Goal: Task Accomplishment & Management: Manage account settings

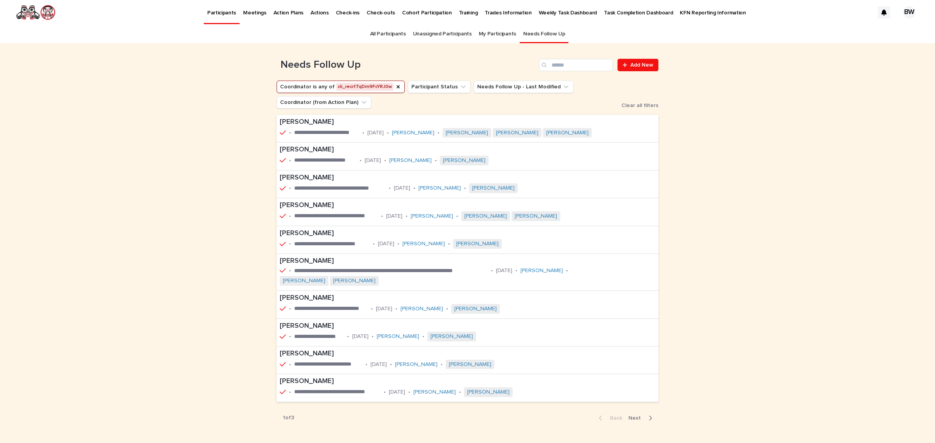
scroll to position [24, 0]
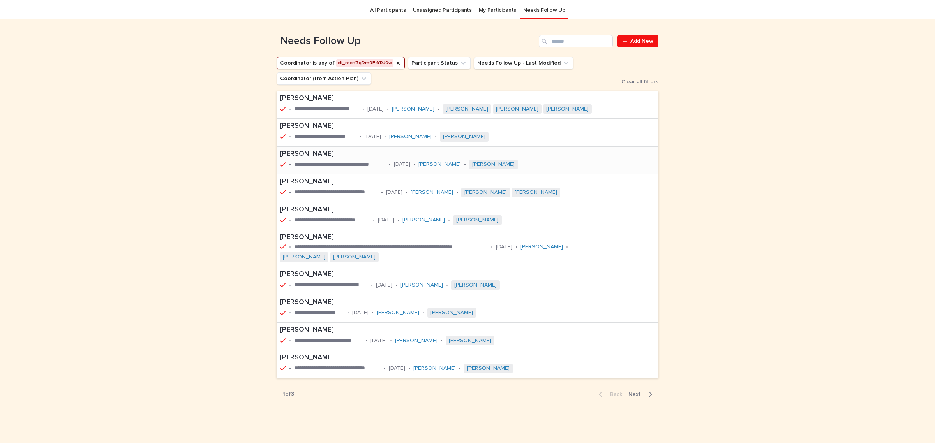
click at [319, 162] on p "**********" at bounding box center [340, 165] width 92 height 8
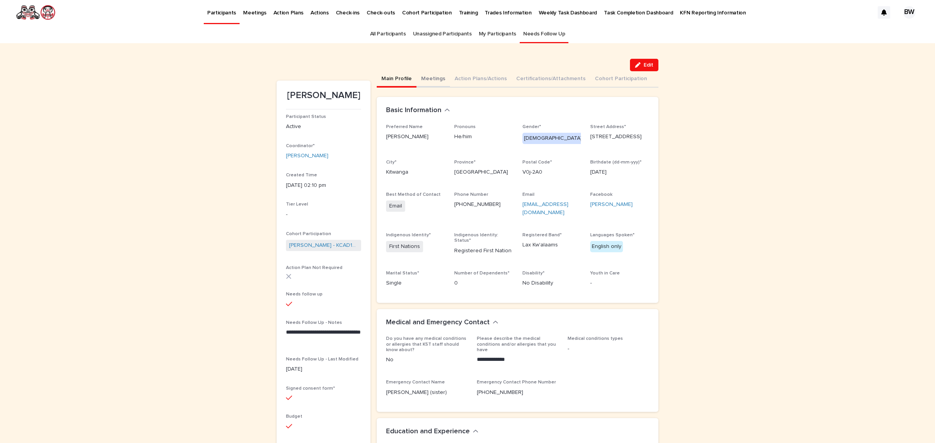
click at [423, 78] on button "Meetings" at bounding box center [433, 79] width 34 height 16
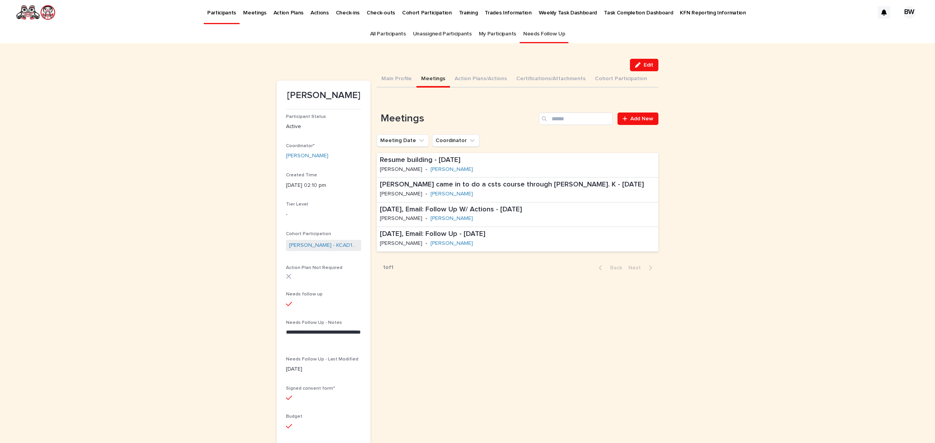
click at [421, 79] on button "Meetings" at bounding box center [433, 79] width 34 height 16
click at [643, 124] on link "Add New" at bounding box center [638, 119] width 41 height 12
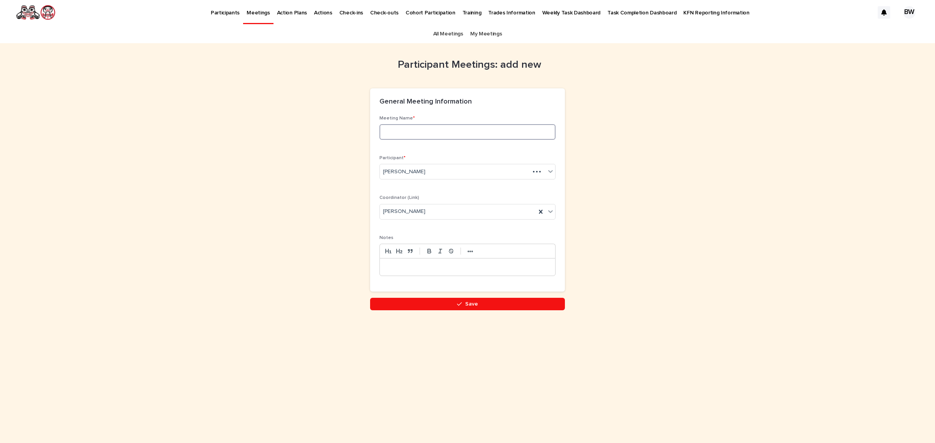
click at [473, 134] on input at bounding box center [467, 132] width 176 height 16
type input "**********"
click at [439, 269] on p at bounding box center [468, 267] width 164 height 8
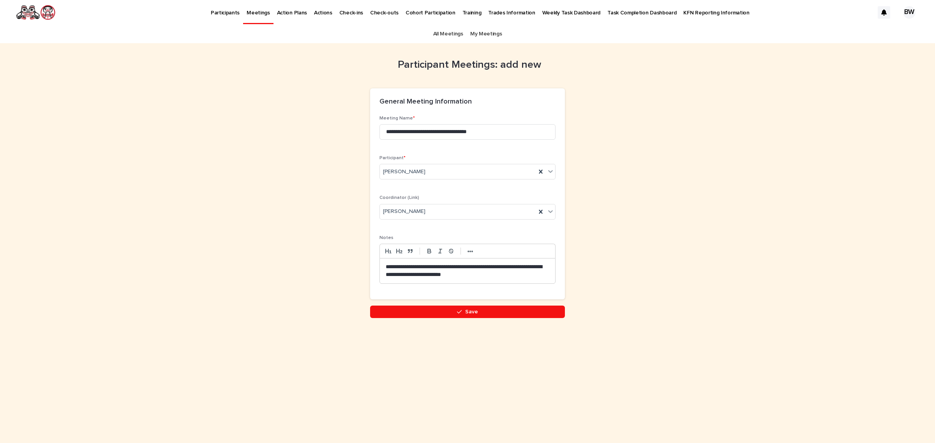
drag, startPoint x: 508, startPoint y: 314, endPoint x: 502, endPoint y: 312, distance: 6.2
click at [506, 314] on button "Save" at bounding box center [467, 312] width 195 height 12
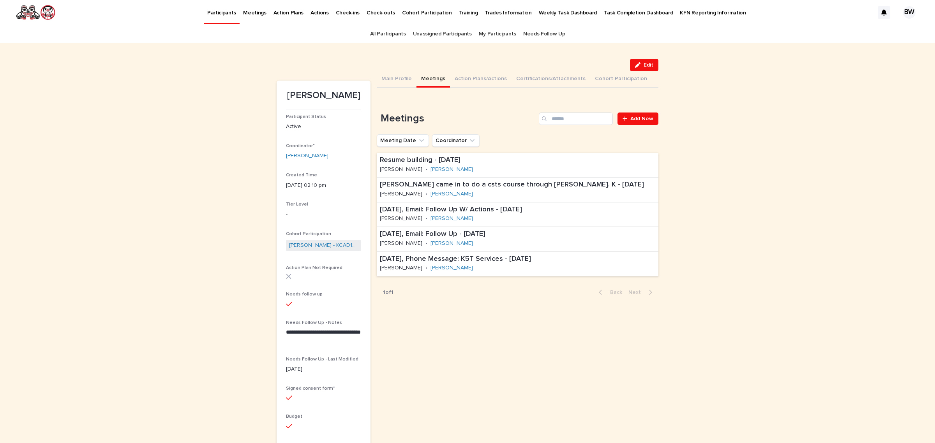
drag, startPoint x: 647, startPoint y: 62, endPoint x: 247, endPoint y: 189, distance: 419.9
click at [647, 62] on span "Edit" at bounding box center [649, 64] width 10 height 5
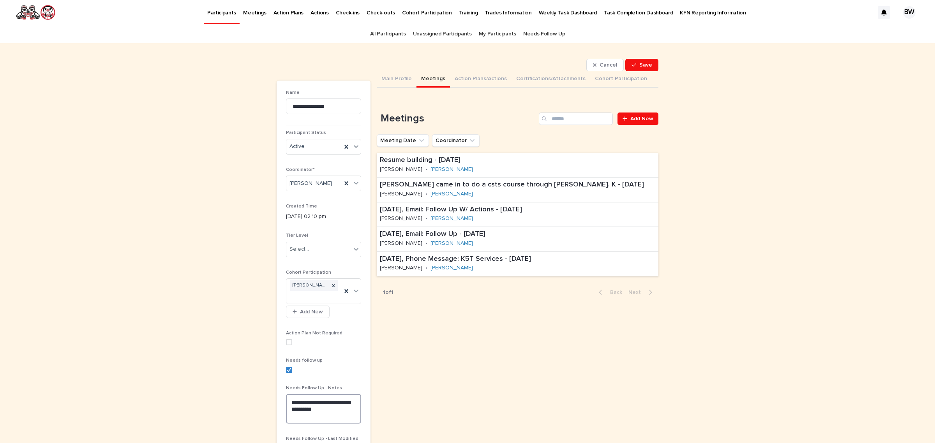
click at [304, 404] on textarea "**********" at bounding box center [323, 409] width 75 height 30
type textarea "**********"
click at [626, 67] on button "Save" at bounding box center [641, 65] width 33 height 12
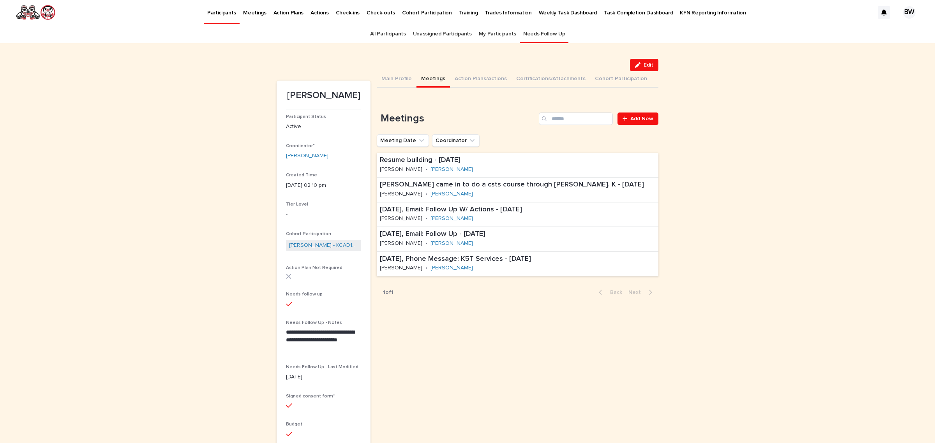
scroll to position [25, 0]
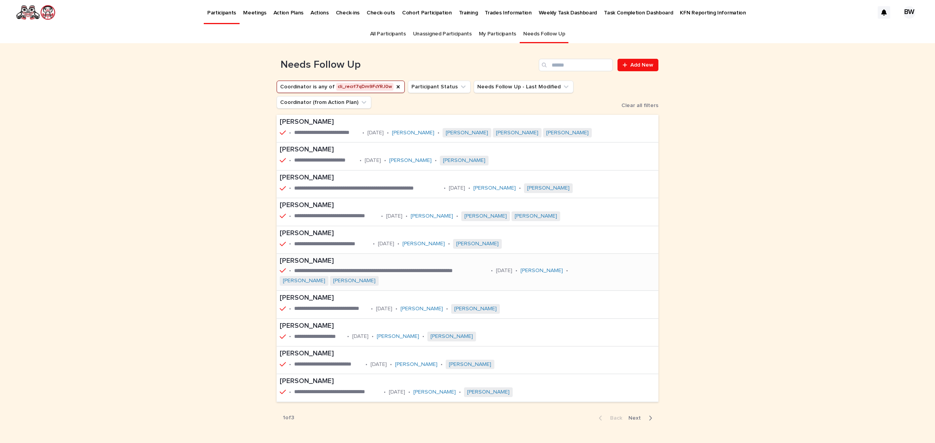
click at [480, 265] on p "Lorna Bolton" at bounding box center [468, 261] width 376 height 9
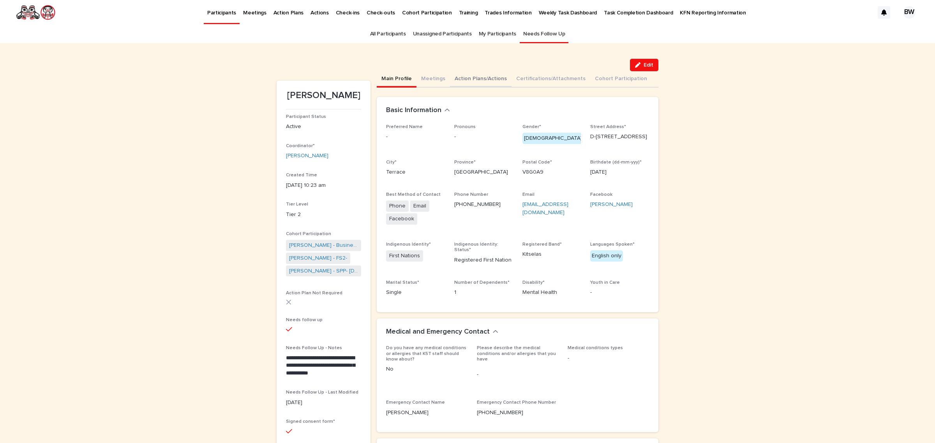
click at [483, 74] on button "Action Plans/Actions" at bounding box center [481, 79] width 62 height 16
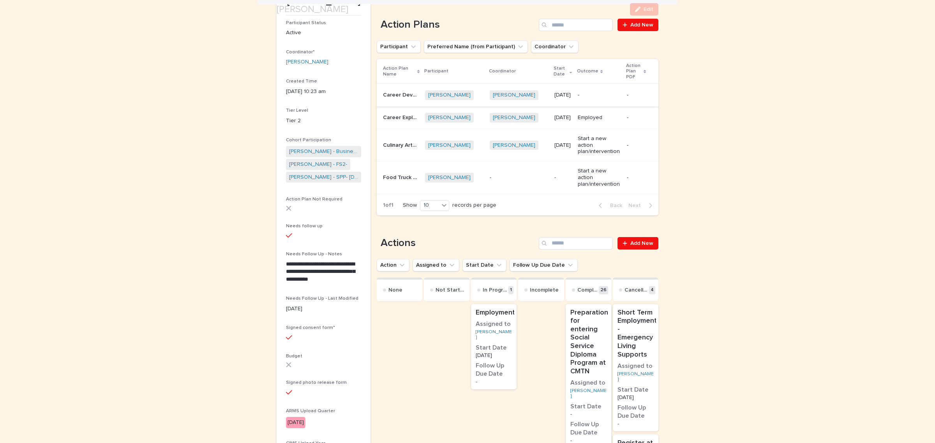
scroll to position [97, 0]
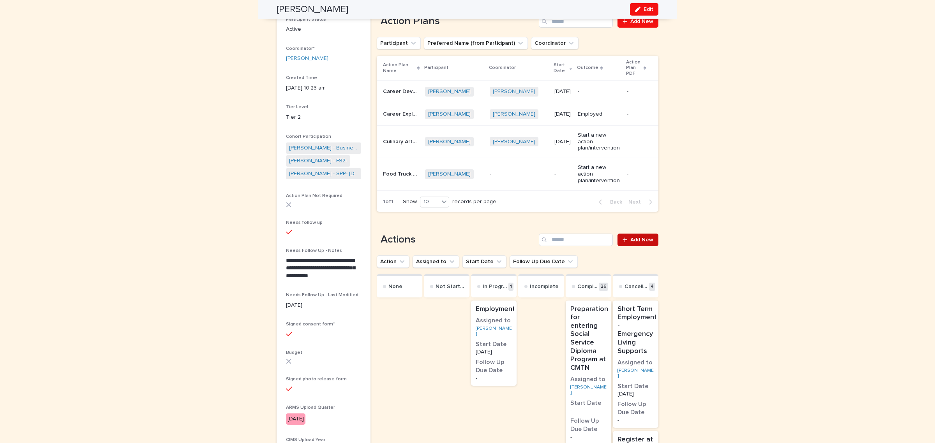
click at [647, 237] on span "Add New" at bounding box center [641, 239] width 23 height 5
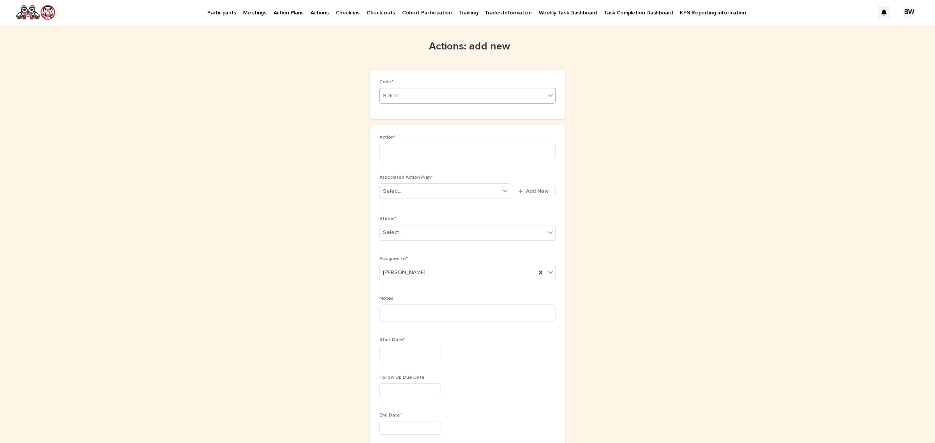
click at [451, 95] on div "Select..." at bounding box center [463, 96] width 166 height 13
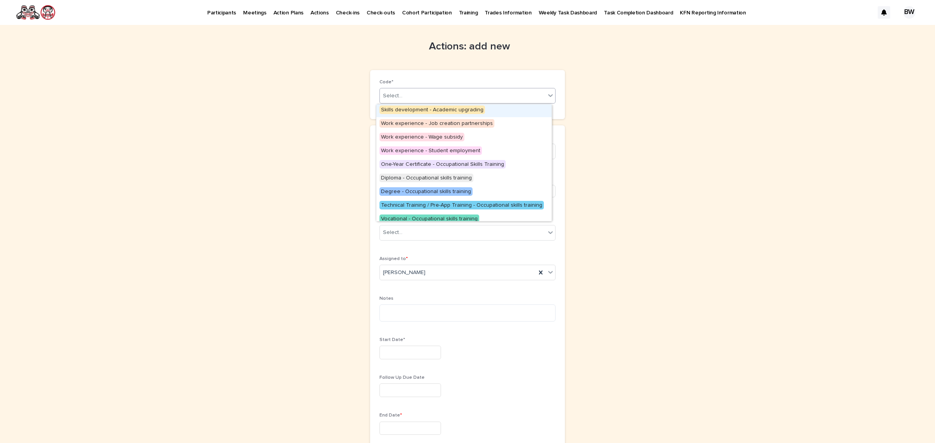
scroll to position [97, 0]
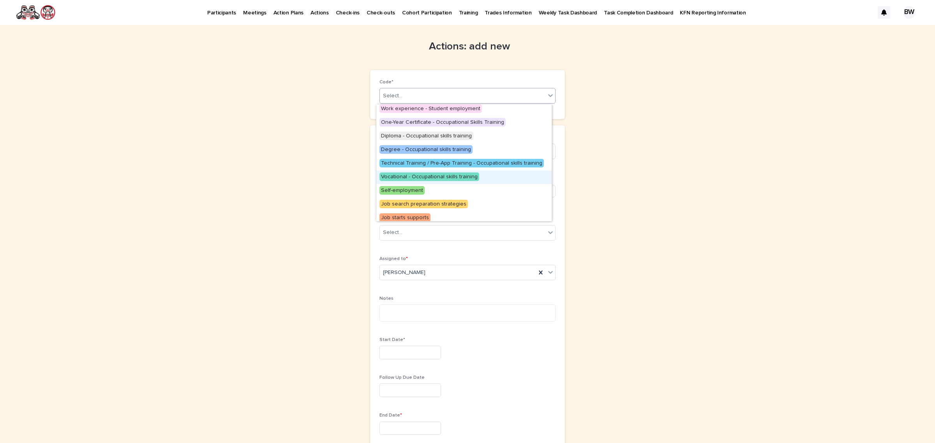
click at [489, 178] on div "Vocational - Occupational skills training" at bounding box center [463, 178] width 175 height 14
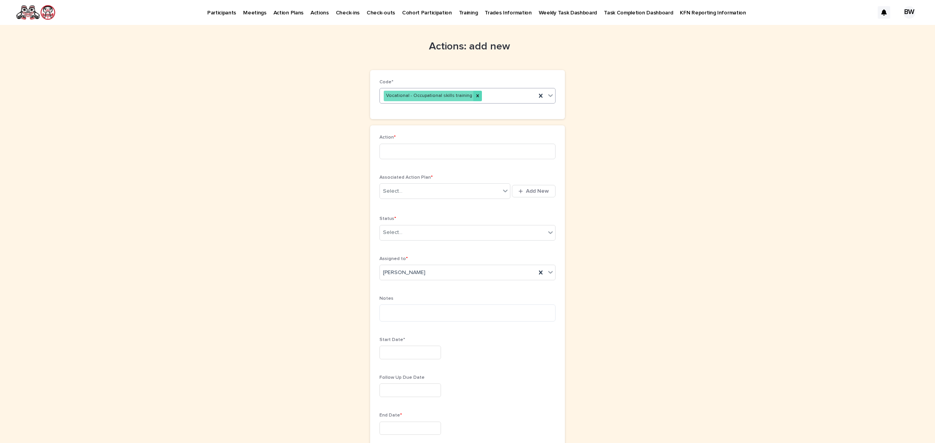
click at [476, 96] on icon at bounding box center [477, 96] width 3 height 3
click at [468, 96] on div "Select..." at bounding box center [463, 96] width 166 height 13
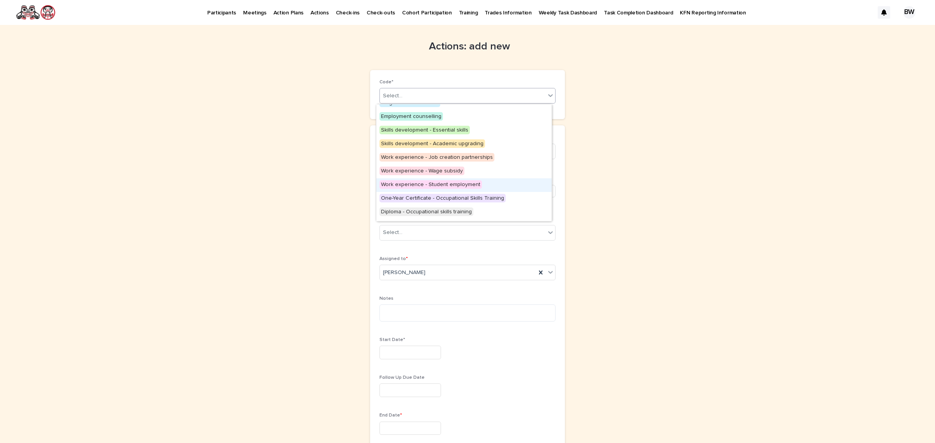
scroll to position [0, 0]
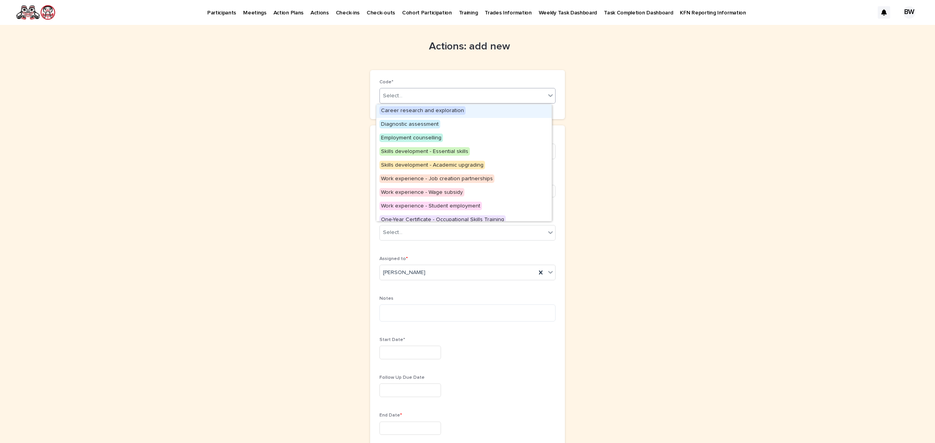
click at [447, 110] on span "Career research and exploration" at bounding box center [422, 110] width 86 height 9
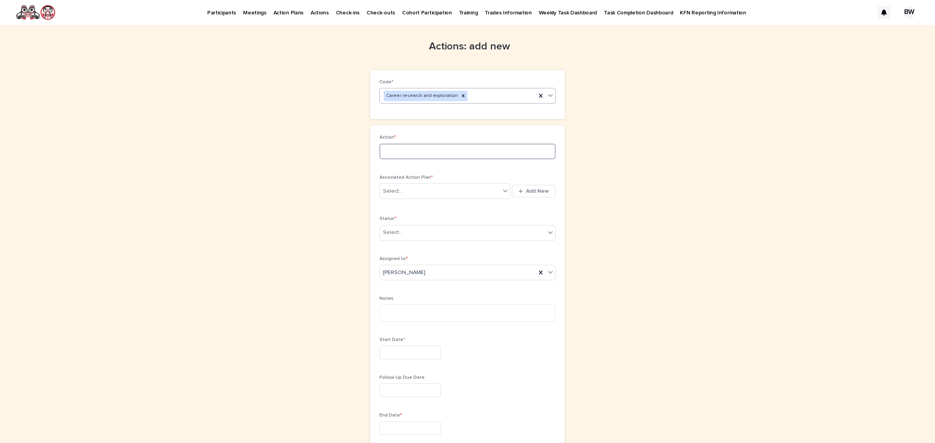
click at [429, 150] on input at bounding box center [467, 152] width 176 height 16
type input "*"
type input "**********"
click at [411, 187] on div "Select..." at bounding box center [440, 191] width 120 height 13
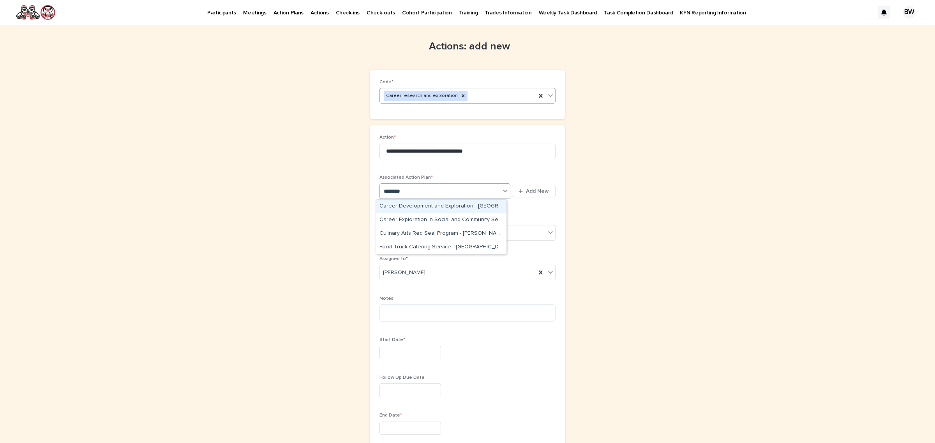
type input "*********"
click at [476, 207] on div "Career Development and Exploration - Lorna Bolton - Aug 26th, 2024" at bounding box center [441, 207] width 130 height 14
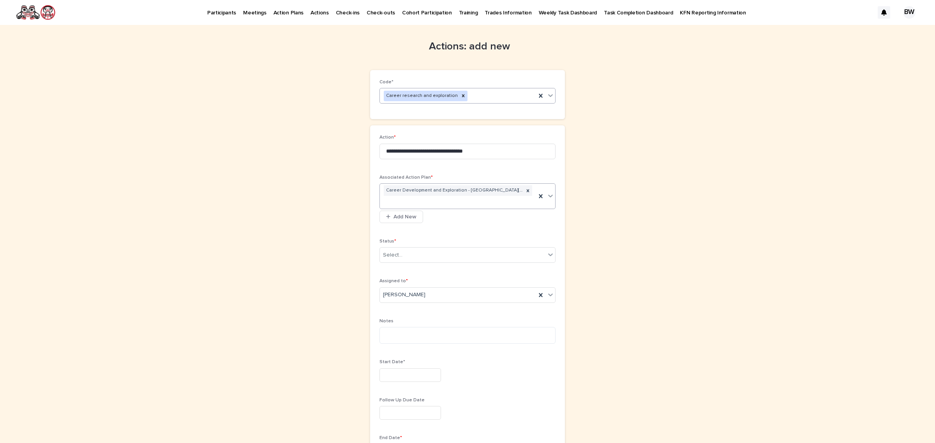
scroll to position [97, 0]
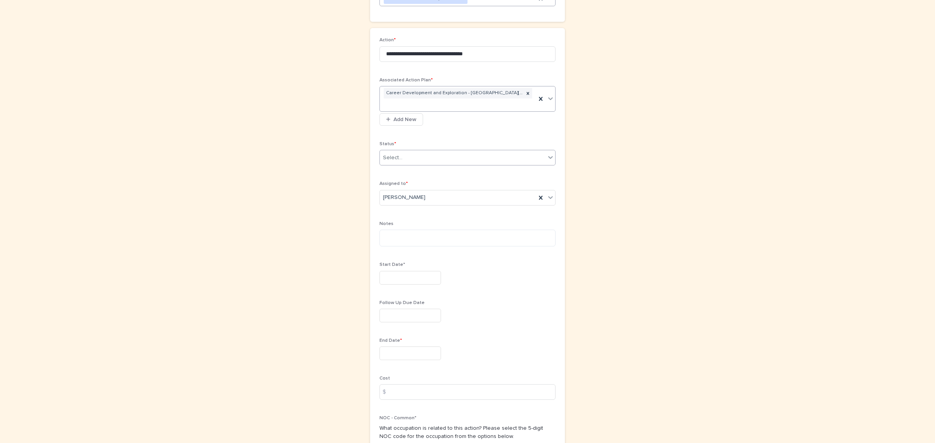
click at [397, 158] on div "Select..." at bounding box center [392, 158] width 19 height 8
click at [395, 190] on div "In Progress" at bounding box center [463, 187] width 175 height 14
click at [402, 281] on input "text" at bounding box center [410, 278] width 62 height 14
click at [359, 156] on div "Previous Month Next Month August 2025 2025 Su Mo Tu We Th Fr Sa 27 28 29 30 31 …" at bounding box center [405, 206] width 94 height 112
click at [362, 159] on button "Previous Month" at bounding box center [366, 157] width 12 height 12
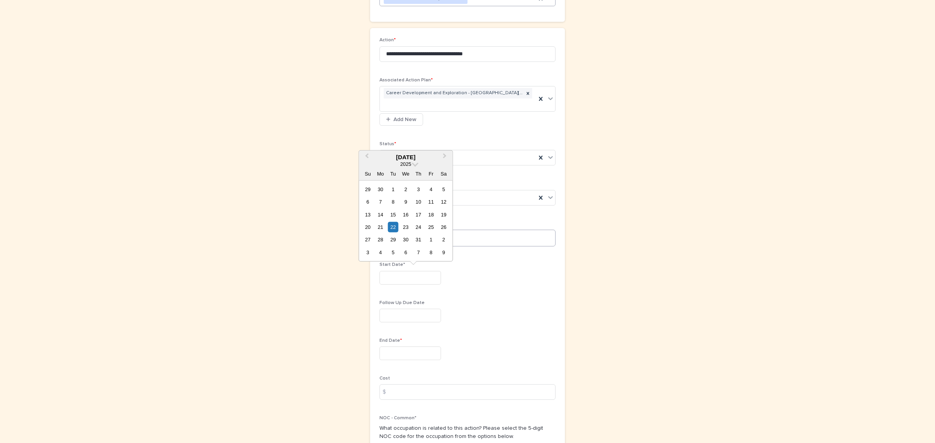
click at [418, 244] on div "31" at bounding box center [418, 240] width 11 height 11
type input "*********"
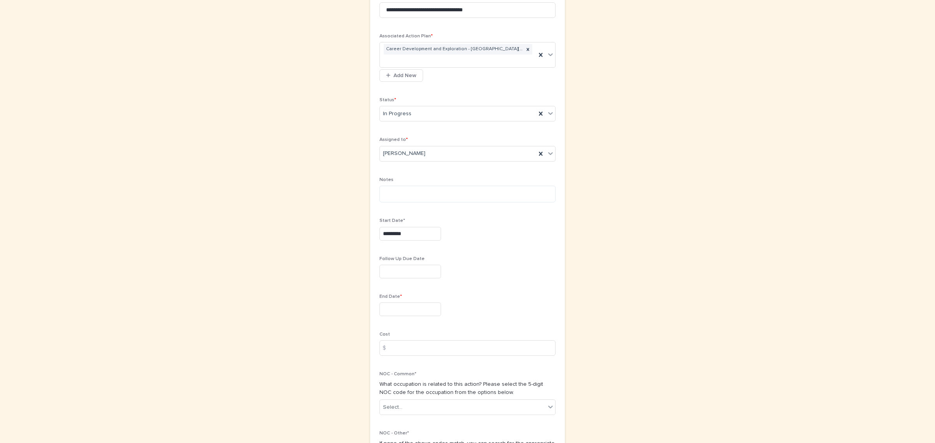
scroll to position [195, 0]
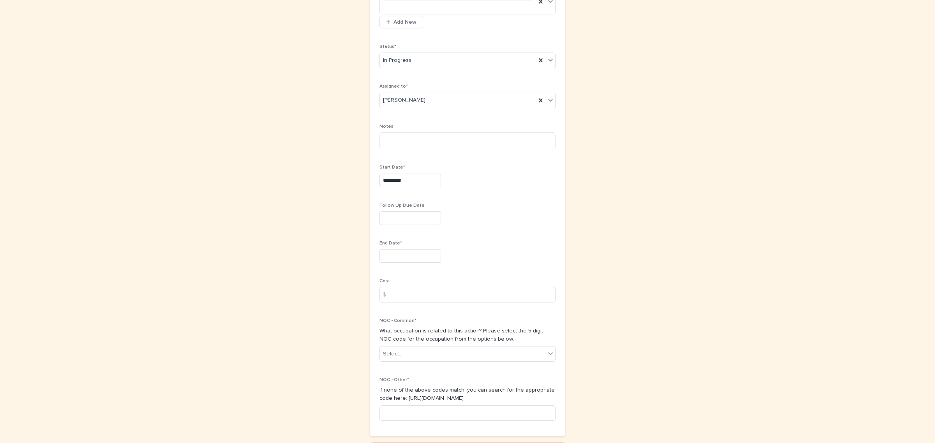
drag, startPoint x: 399, startPoint y: 259, endPoint x: 423, endPoint y: 246, distance: 27.5
click at [399, 259] on input "text" at bounding box center [410, 256] width 62 height 14
click at [445, 132] on button "Next Month" at bounding box center [445, 136] width 12 height 12
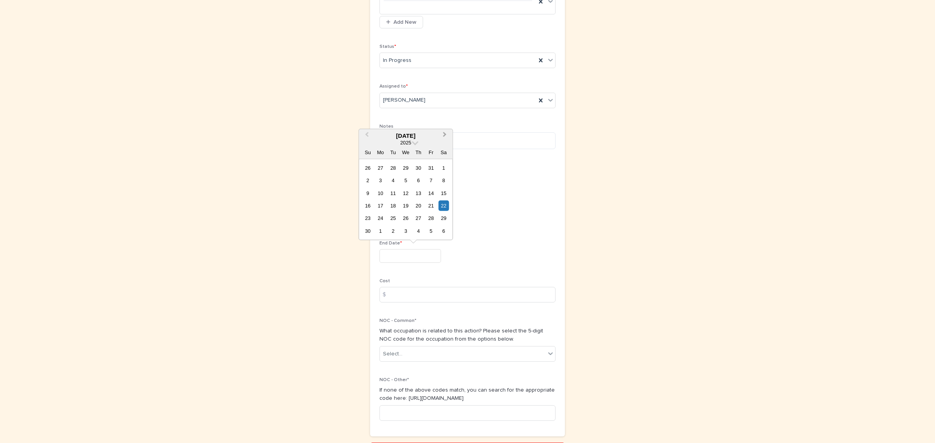
click at [445, 132] on button "Next Month" at bounding box center [445, 136] width 12 height 12
click at [445, 133] on button "Next Month" at bounding box center [445, 136] width 12 height 12
click at [427, 220] on div "3" at bounding box center [431, 218] width 11 height 11
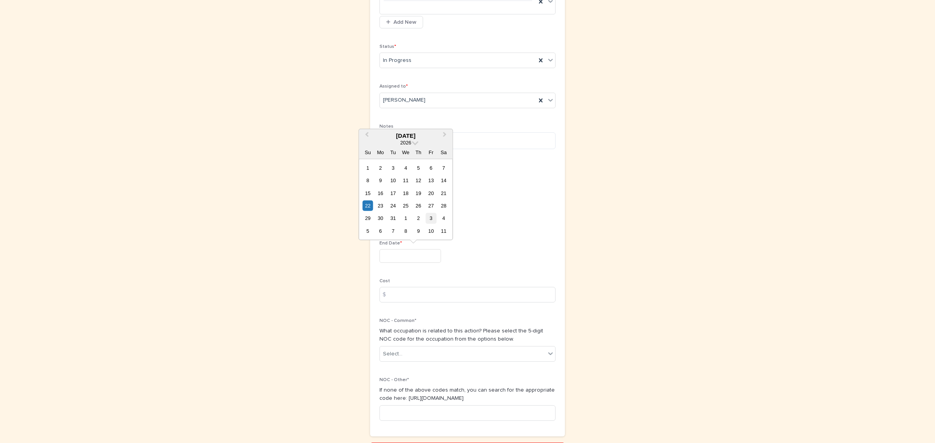
type input "********"
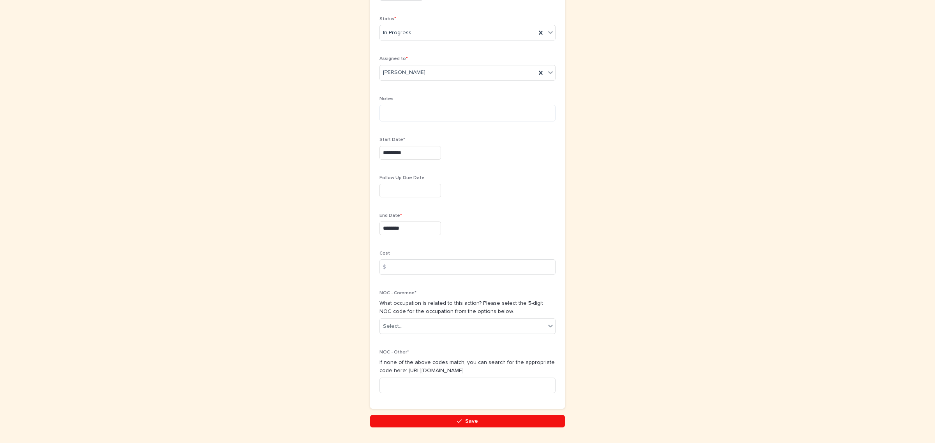
scroll to position [247, 0]
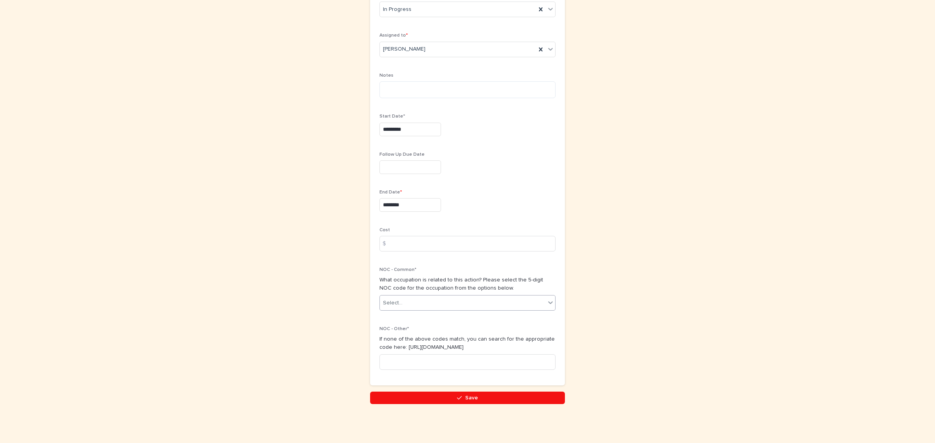
click at [408, 302] on div "Select..." at bounding box center [463, 303] width 166 height 13
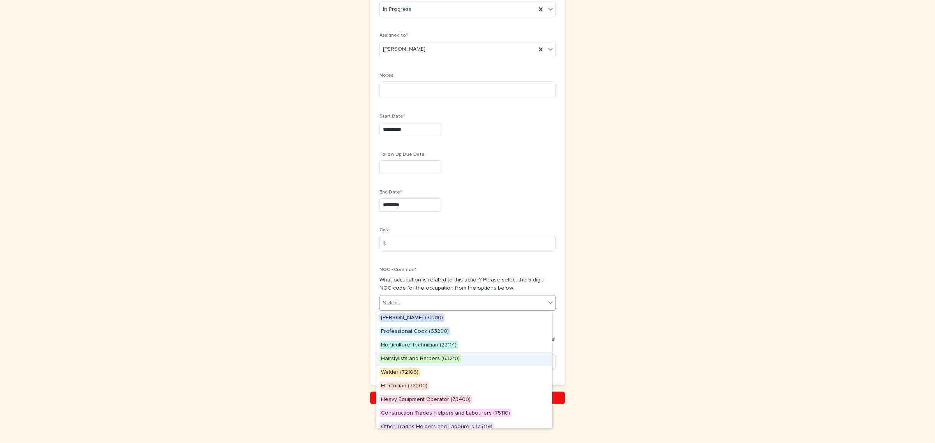
scroll to position [33, 0]
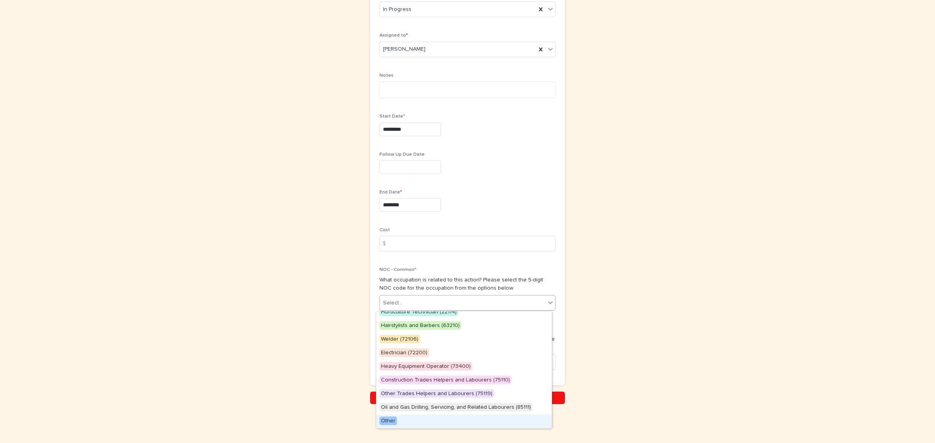
drag, startPoint x: 391, startPoint y: 425, endPoint x: 432, endPoint y: 332, distance: 101.7
click at [390, 425] on div "Other" at bounding box center [463, 422] width 175 height 14
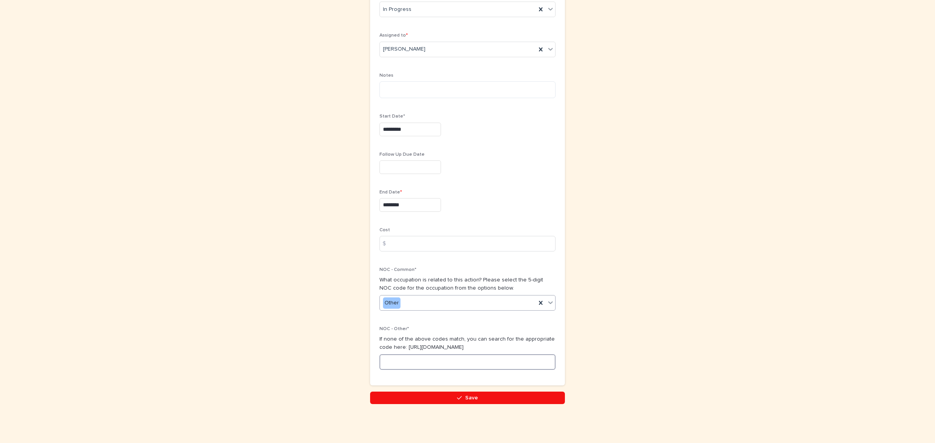
click at [428, 362] on input at bounding box center [467, 363] width 176 height 16
type input "*****"
click at [480, 394] on button "Save" at bounding box center [467, 398] width 195 height 12
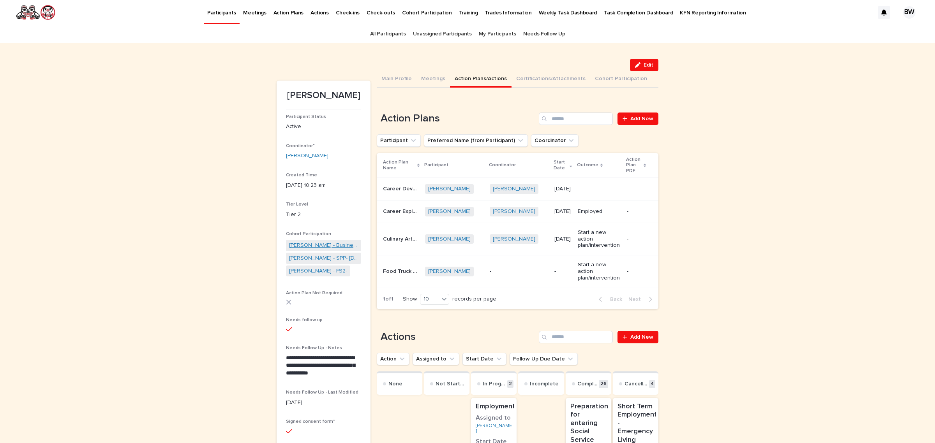
click at [326, 246] on link "Lorna Bolton - Business Administration - 08/09/2025" at bounding box center [323, 246] width 69 height 8
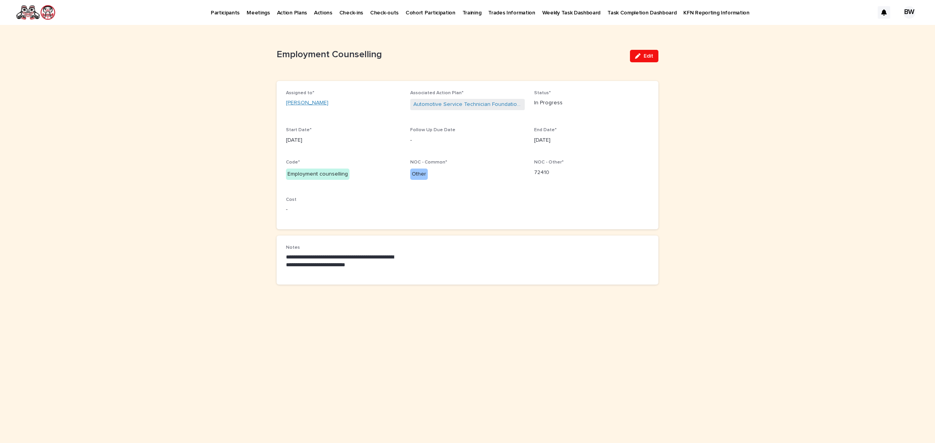
click at [311, 104] on link "[PERSON_NAME]" at bounding box center [307, 103] width 42 height 8
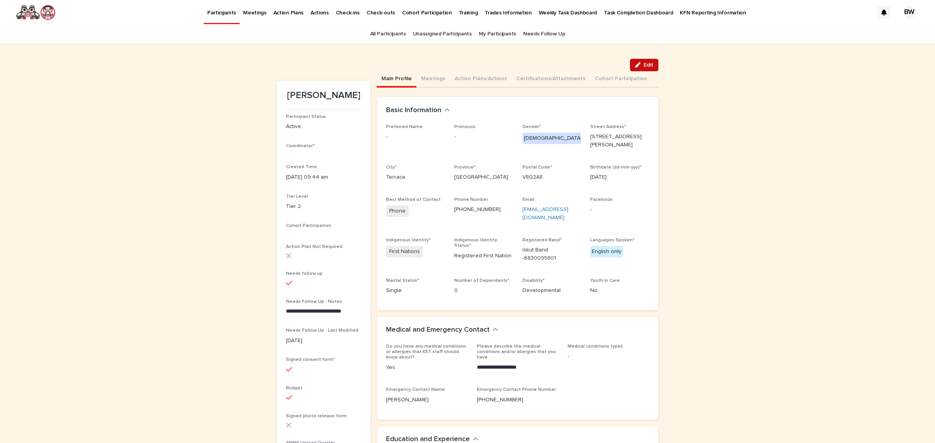
click at [644, 65] on span "Edit" at bounding box center [649, 64] width 10 height 5
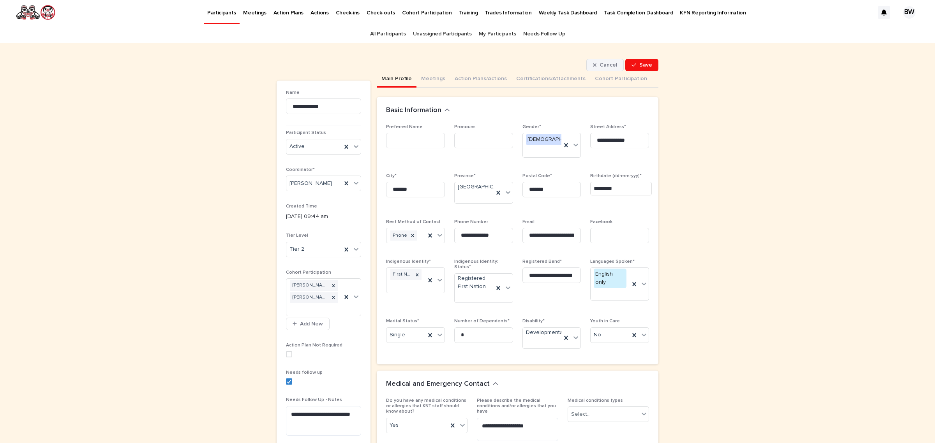
click at [603, 69] on button "Cancel" at bounding box center [604, 65] width 37 height 12
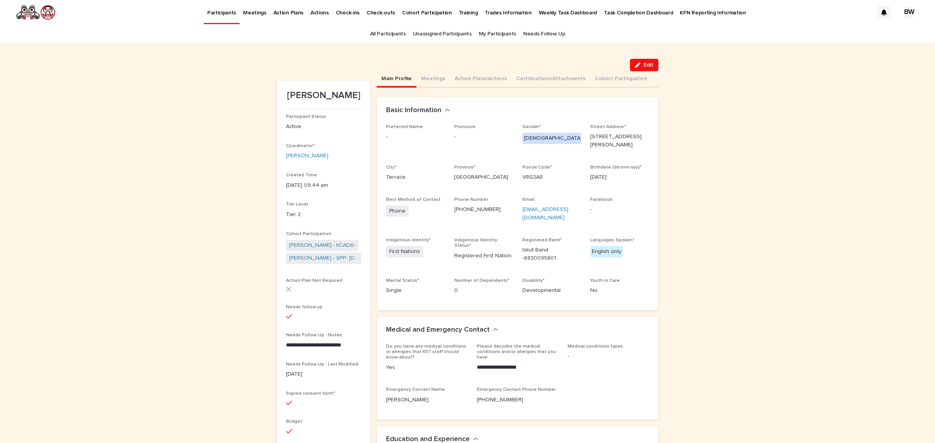
click at [373, 34] on link "All Participants" at bounding box center [388, 34] width 36 height 18
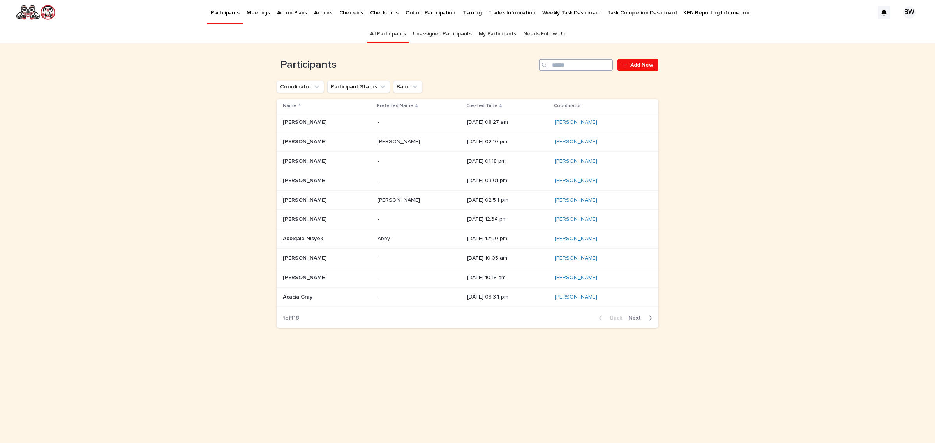
click at [601, 65] on input "Search" at bounding box center [576, 65] width 74 height 12
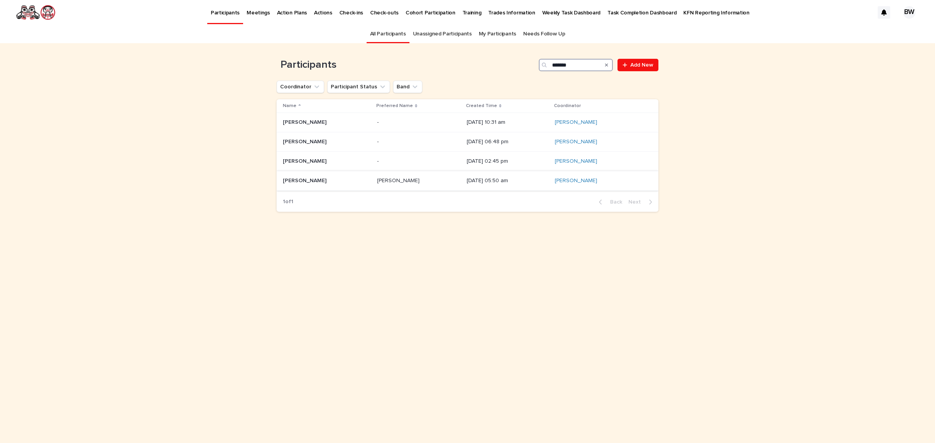
drag, startPoint x: 586, startPoint y: 63, endPoint x: 433, endPoint y: 64, distance: 152.7
click at [433, 64] on div "Participants ******* Add New" at bounding box center [468, 65] width 382 height 12
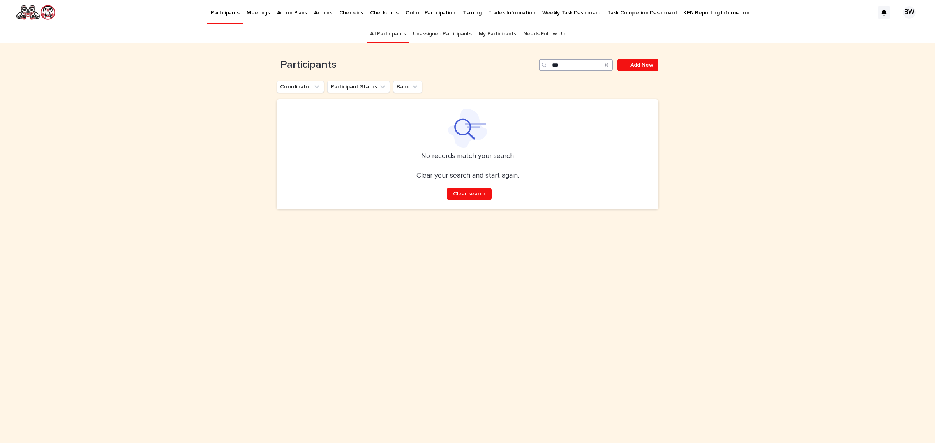
type input "***"
click at [608, 67] on icon "Search" at bounding box center [606, 65] width 3 height 5
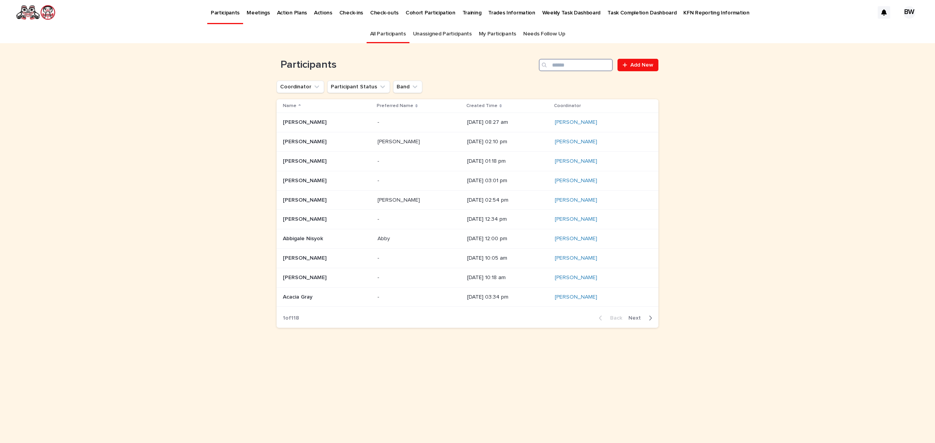
drag, startPoint x: 598, startPoint y: 67, endPoint x: 616, endPoint y: 67, distance: 17.5
click at [601, 67] on input "Search" at bounding box center [576, 65] width 74 height 12
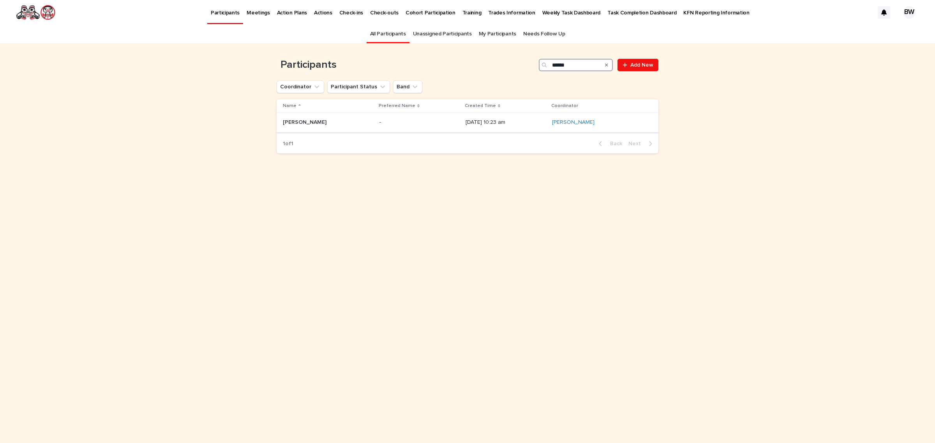
type input "*****"
click at [299, 124] on p "Lorna Bolton" at bounding box center [305, 122] width 45 height 8
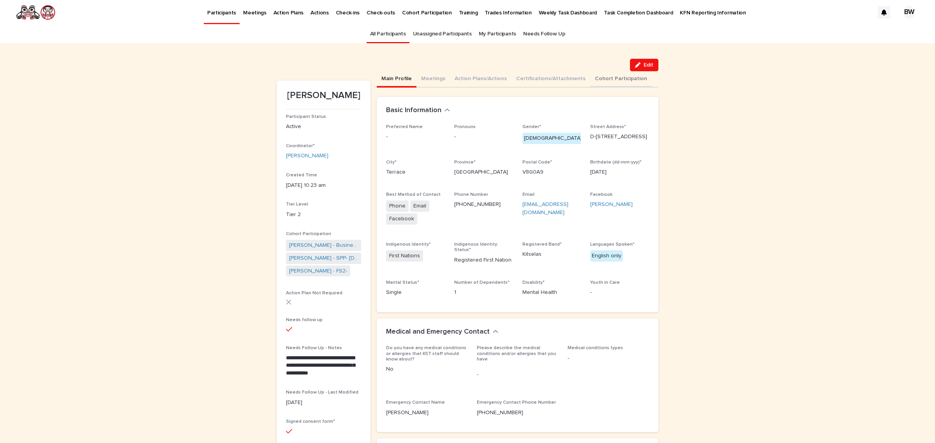
click at [615, 80] on button "Cohort Participation" at bounding box center [621, 79] width 62 height 16
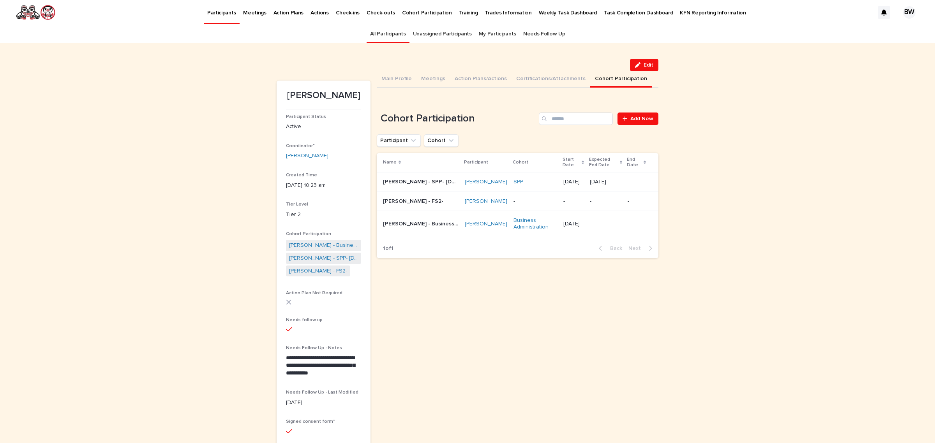
click at [381, 31] on link "All Participants" at bounding box center [388, 34] width 36 height 18
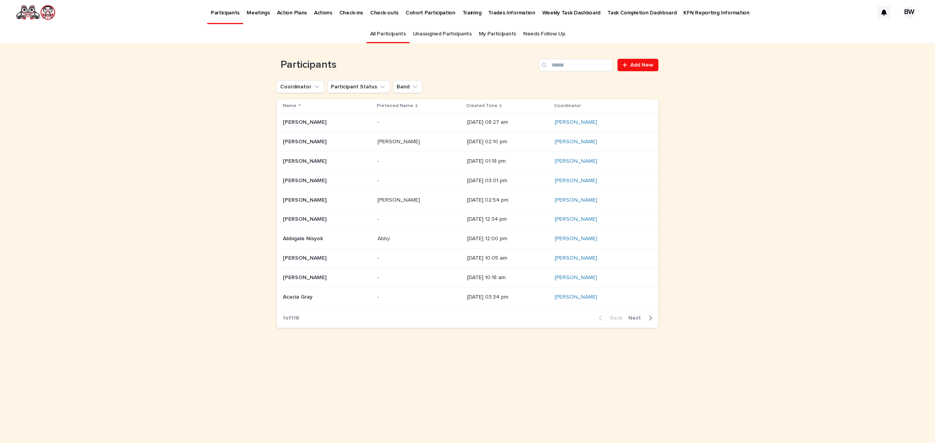
click at [464, 34] on link "Unassigned Participants" at bounding box center [442, 34] width 59 height 18
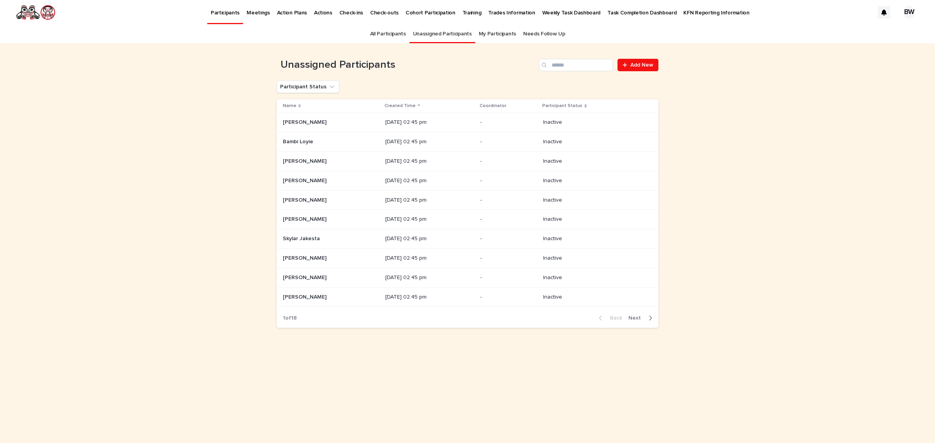
click at [391, 38] on link "All Participants" at bounding box center [388, 34] width 36 height 18
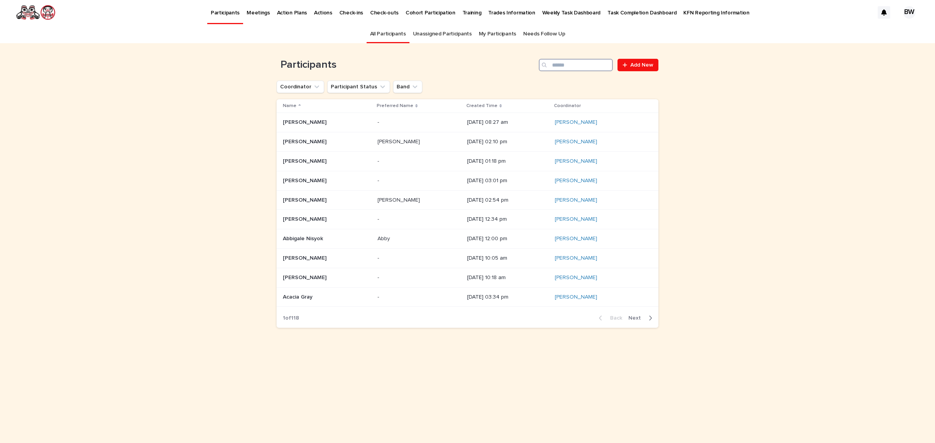
click at [575, 63] on input "Search" at bounding box center [576, 65] width 74 height 12
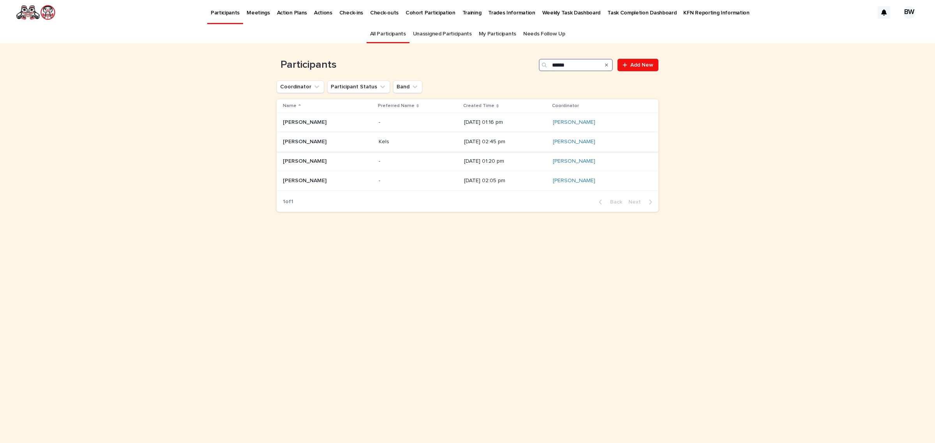
type input "******"
click at [316, 143] on p "Kelsey Bennett" at bounding box center [305, 141] width 45 height 8
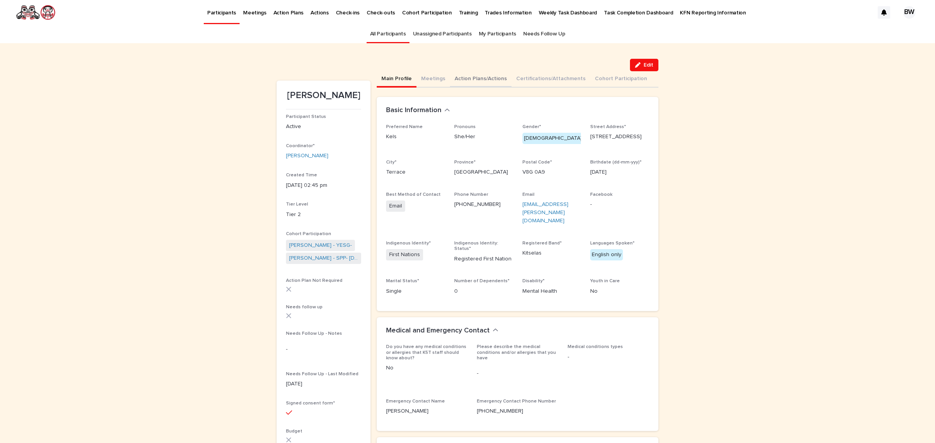
click at [459, 73] on button "Action Plans/Actions" at bounding box center [481, 79] width 62 height 16
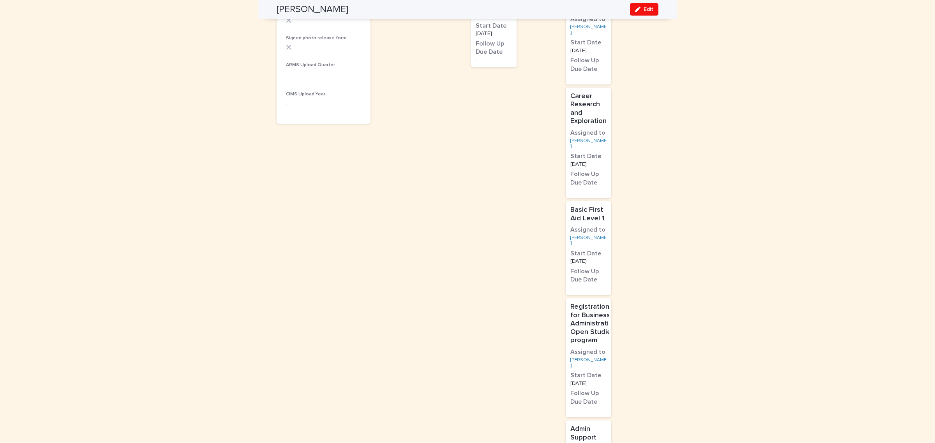
scroll to position [30, 0]
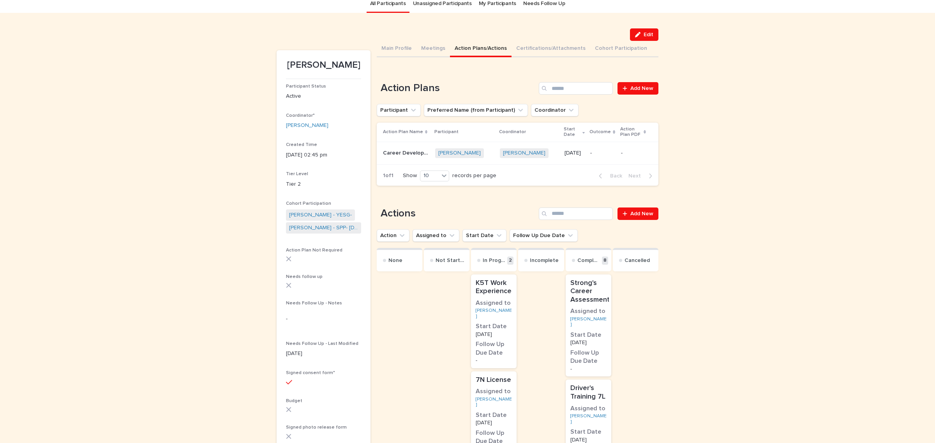
drag, startPoint x: 647, startPoint y: 205, endPoint x: 630, endPoint y: 203, distance: 16.9
click at [630, 213] on span "Add New" at bounding box center [641, 213] width 23 height 5
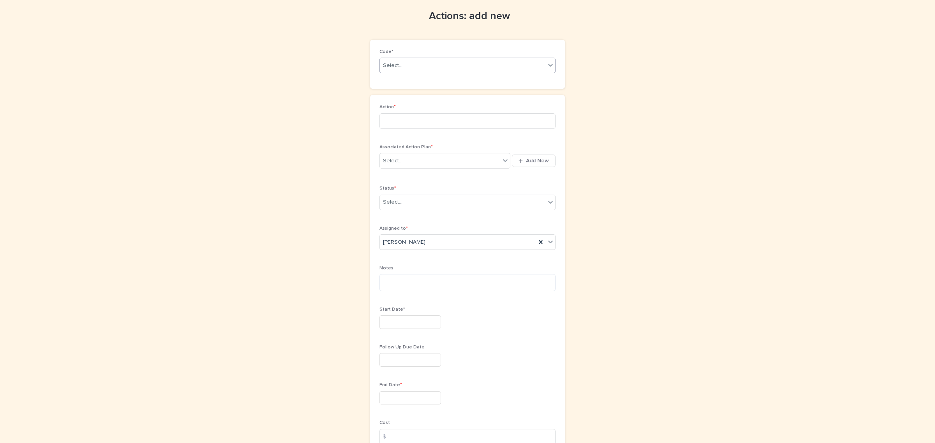
click at [461, 67] on div "Select..." at bounding box center [463, 65] width 166 height 13
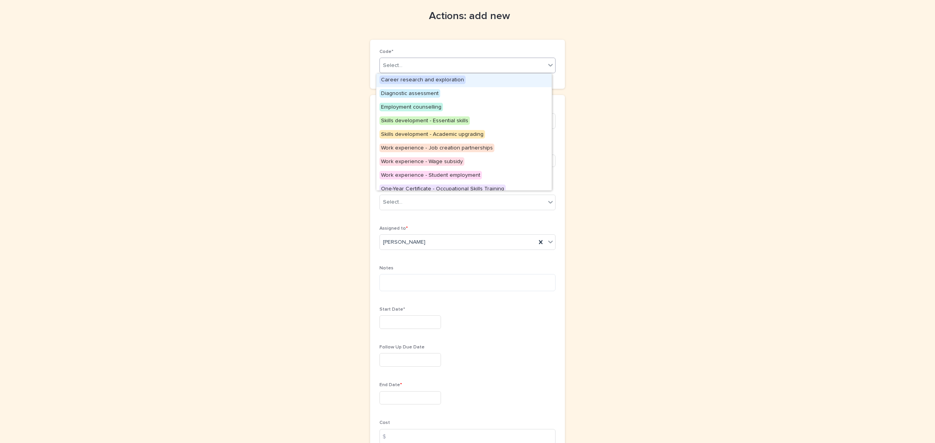
click at [460, 79] on div "Career research and exploration" at bounding box center [463, 81] width 175 height 14
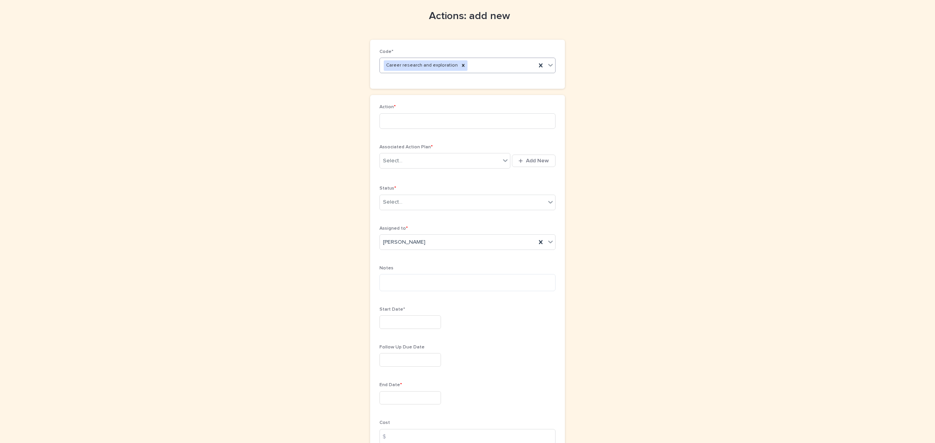
click at [480, 65] on div "Career research and exploration" at bounding box center [458, 66] width 156 height 14
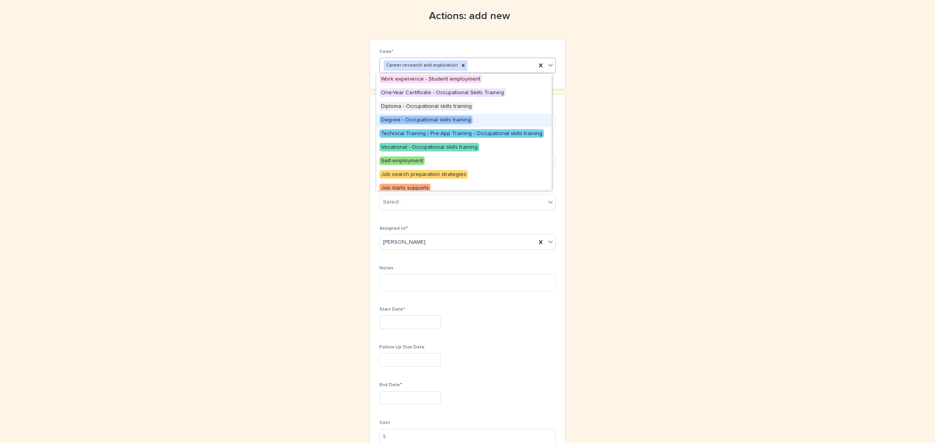
scroll to position [97, 0]
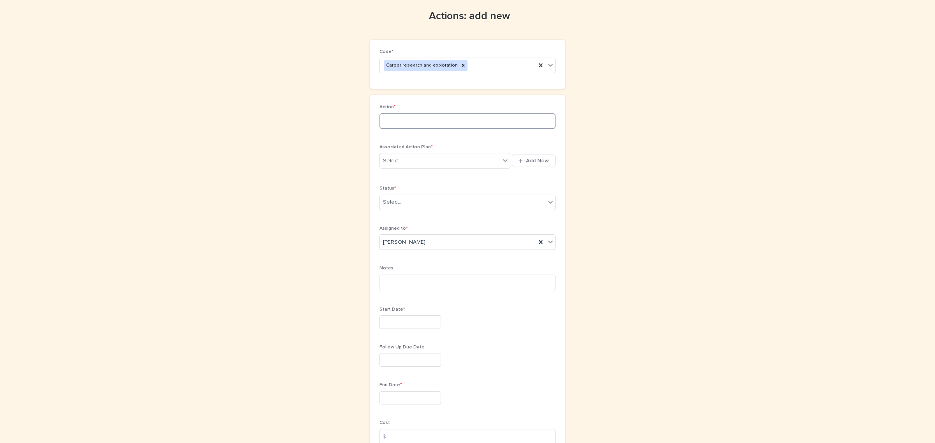
click at [463, 125] on input at bounding box center [467, 121] width 176 height 16
type input "*"
type input "**********"
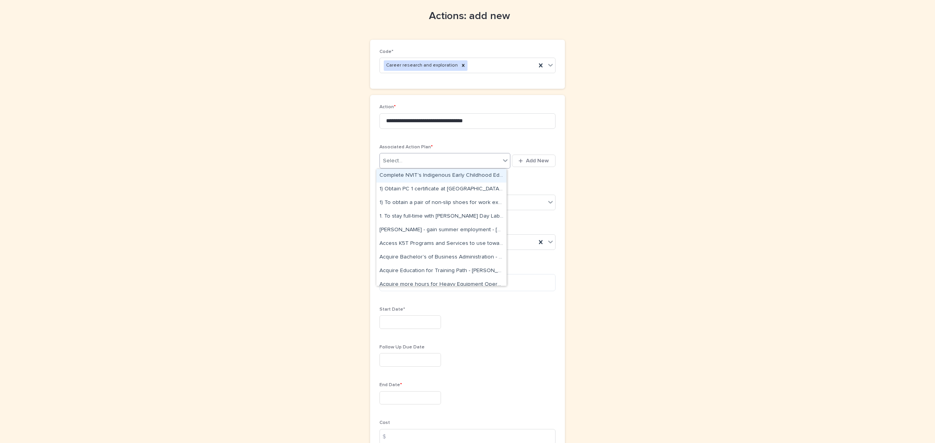
click at [446, 161] on div "Select..." at bounding box center [440, 161] width 120 height 13
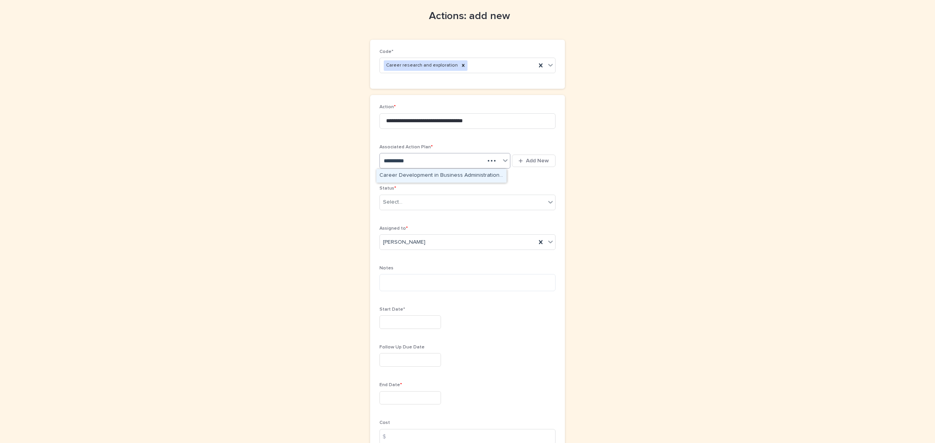
type input "**********"
click at [461, 175] on div "Career Development in Business Administration - Kelsey Bennett - Feb 11th, 2025" at bounding box center [441, 176] width 130 height 14
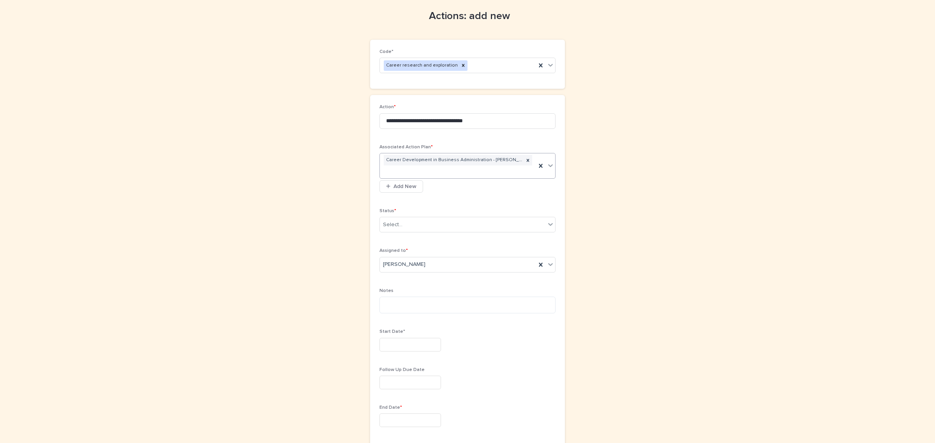
scroll to position [42, 0]
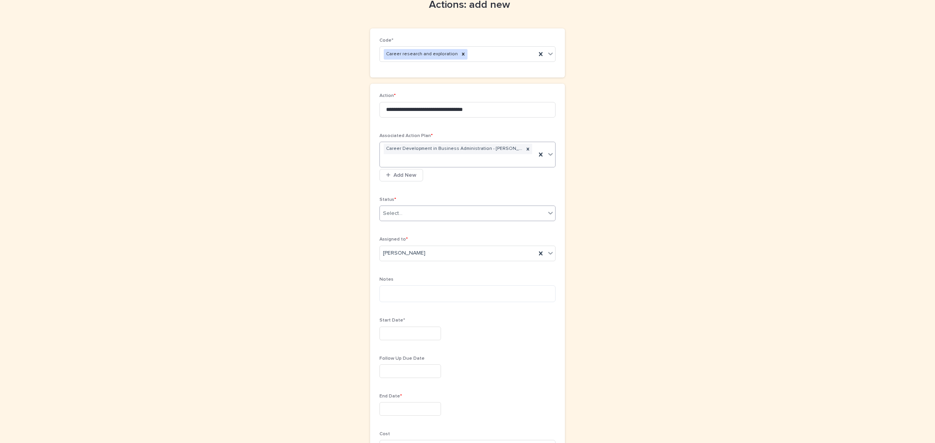
click at [421, 216] on div "Select..." at bounding box center [463, 213] width 166 height 13
click at [418, 247] on div "In Progress" at bounding box center [463, 243] width 175 height 14
click at [464, 291] on textarea at bounding box center [467, 294] width 176 height 17
type textarea "*"
click at [433, 342] on div "Start Date*" at bounding box center [467, 332] width 176 height 28
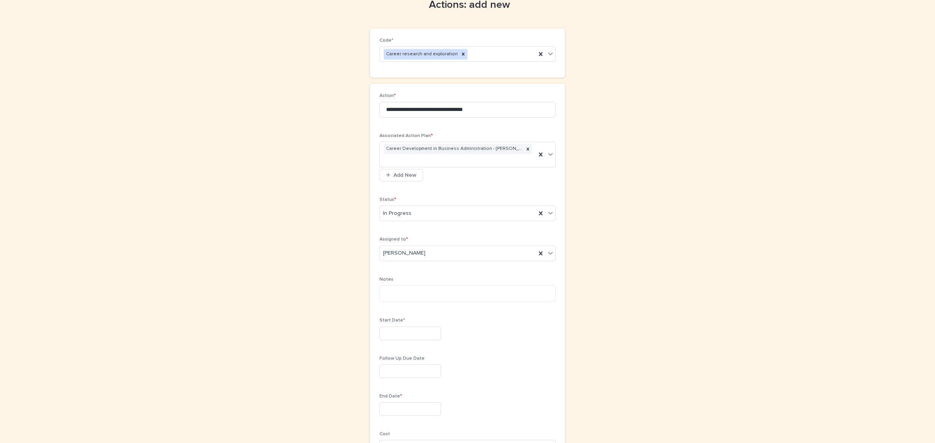
click at [431, 338] on input "text" at bounding box center [410, 334] width 62 height 14
click at [367, 208] on button "Previous Month" at bounding box center [366, 213] width 12 height 12
click at [380, 258] on div "7" at bounding box center [380, 257] width 11 height 11
type input "********"
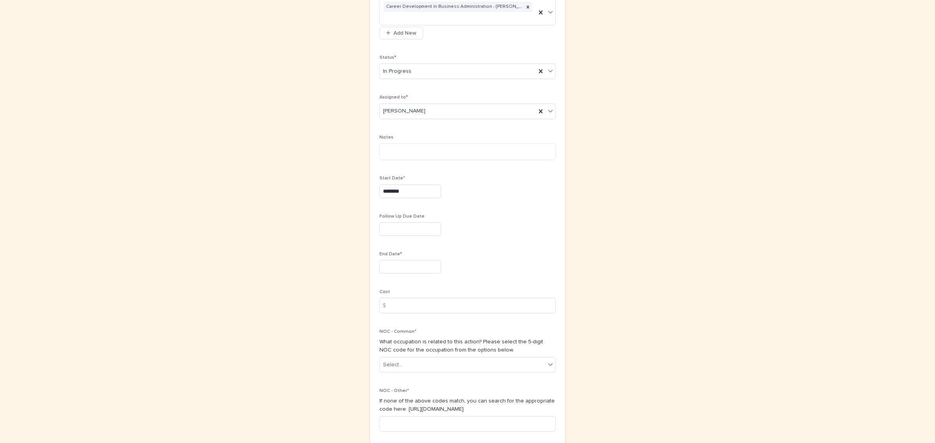
scroll to position [188, 0]
click at [414, 270] on input "text" at bounding box center [410, 263] width 62 height 14
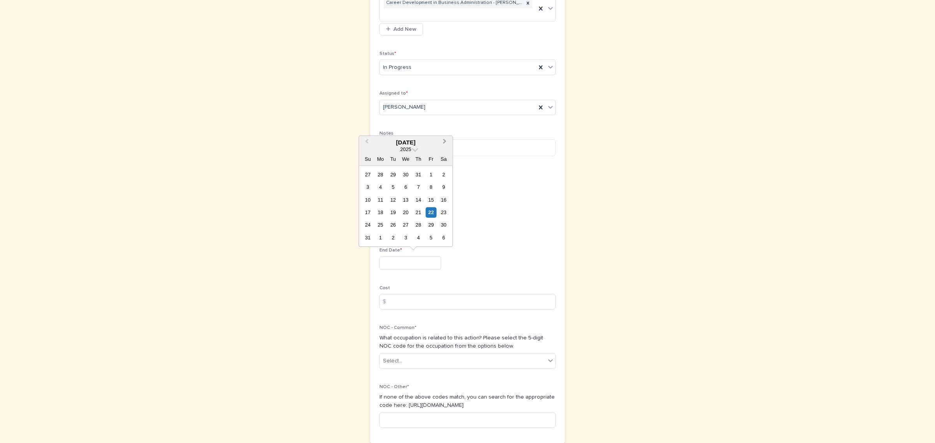
click at [445, 140] on span "Next Month" at bounding box center [445, 142] width 0 height 11
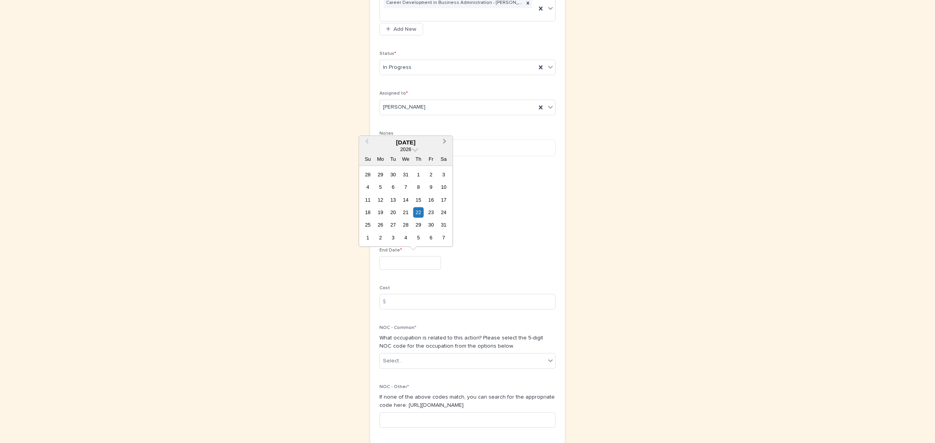
click at [446, 140] on button "Next Month" at bounding box center [445, 143] width 12 height 12
click at [431, 222] on div "29" at bounding box center [431, 225] width 11 height 11
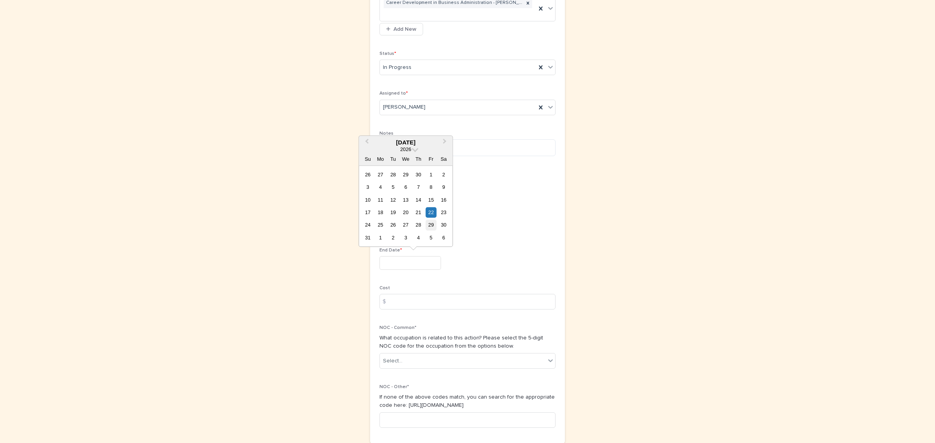
type input "*********"
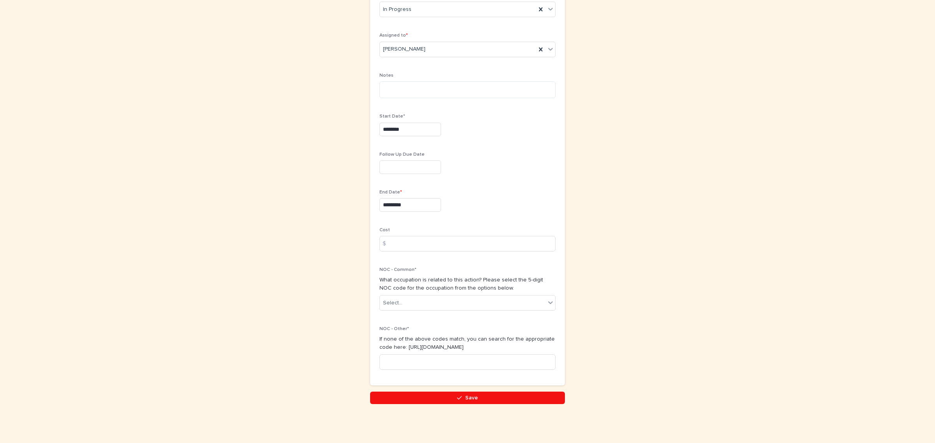
scroll to position [247, 0]
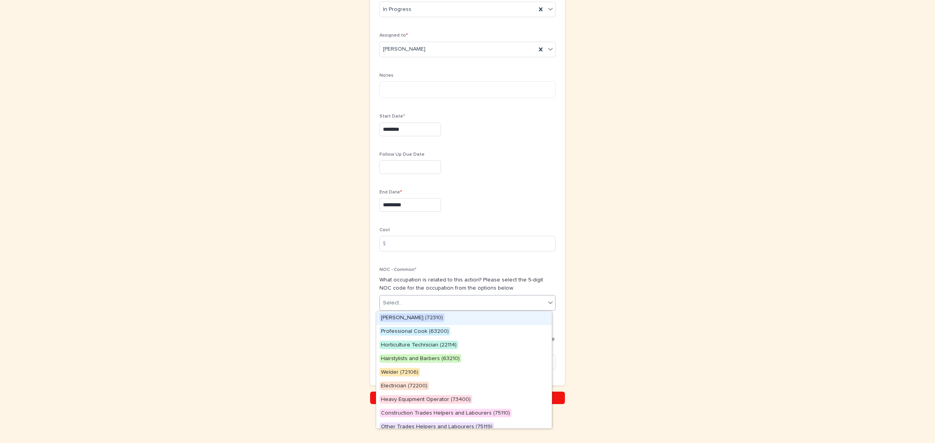
click at [436, 309] on div "Select..." at bounding box center [463, 303] width 166 height 13
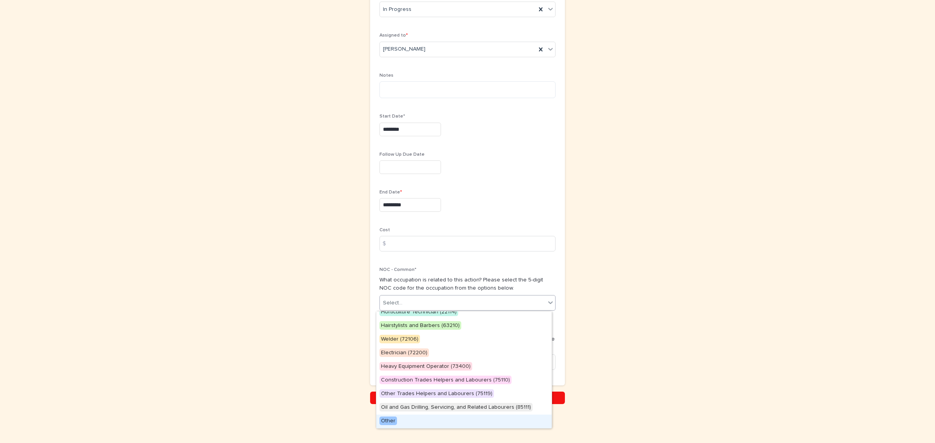
click at [410, 423] on div "Other" at bounding box center [463, 422] width 175 height 14
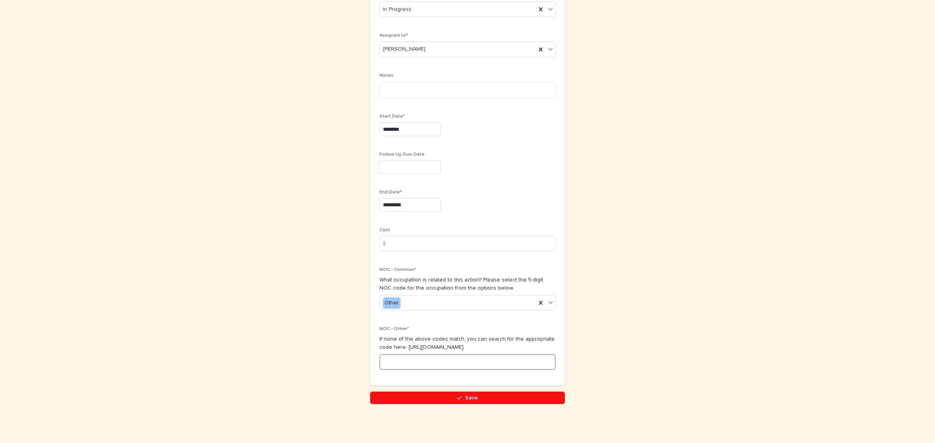
click at [415, 367] on input at bounding box center [467, 363] width 176 height 16
type input "*****"
click at [438, 398] on button "Save" at bounding box center [467, 398] width 195 height 12
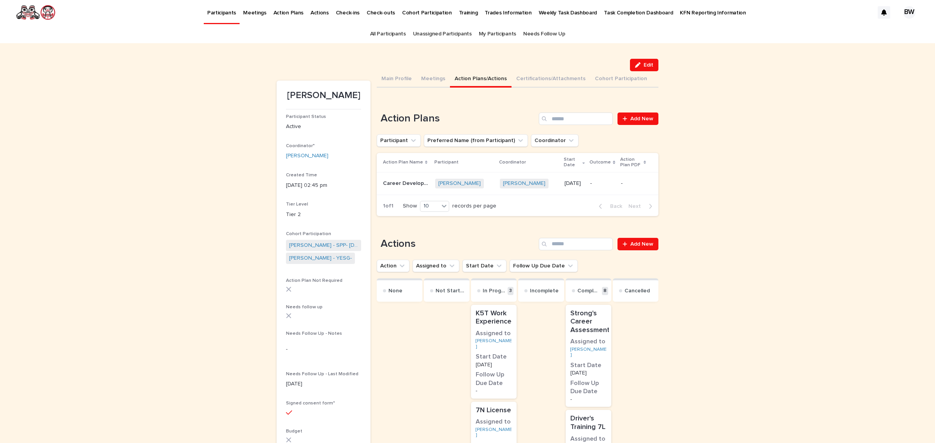
click at [607, 182] on td "-" at bounding box center [602, 183] width 30 height 23
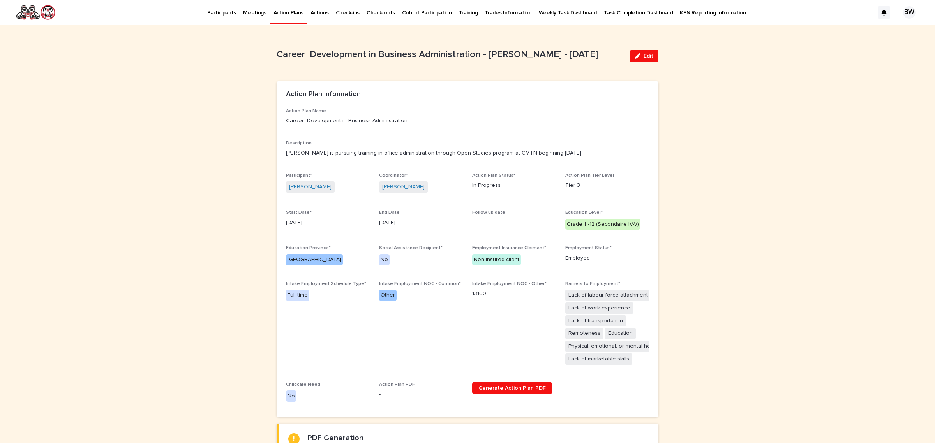
click at [311, 188] on link "Kelsey Bennett" at bounding box center [310, 187] width 42 height 8
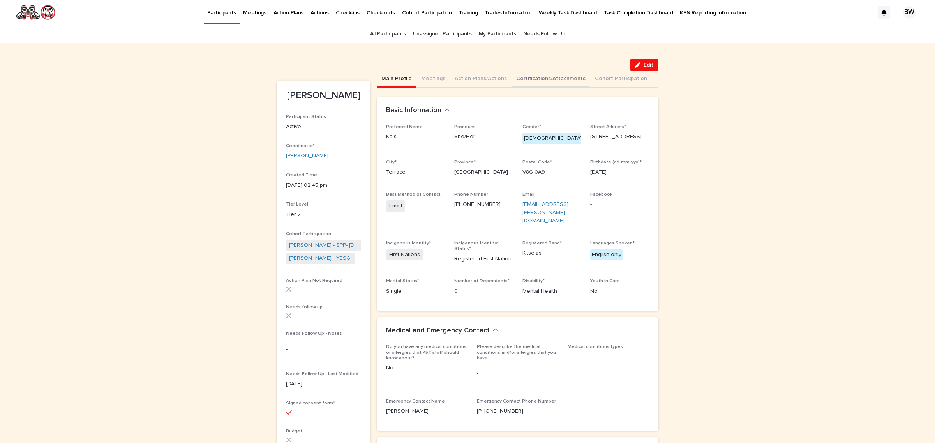
click at [561, 81] on button "Certifications/Attachments" at bounding box center [551, 79] width 79 height 16
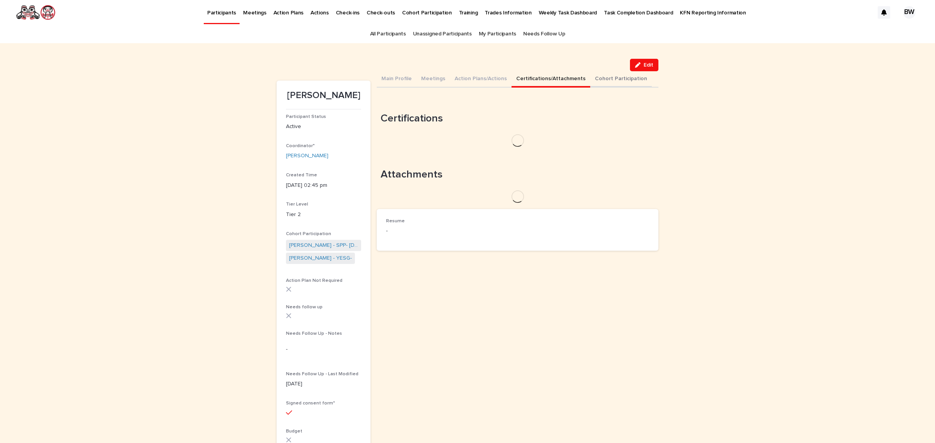
click at [621, 82] on button "Cohort Participation" at bounding box center [621, 79] width 62 height 16
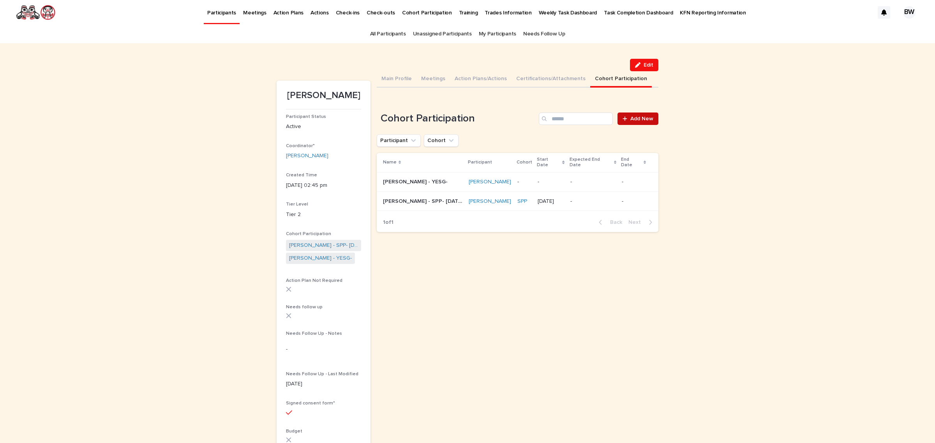
click at [642, 121] on span "Add New" at bounding box center [641, 118] width 23 height 5
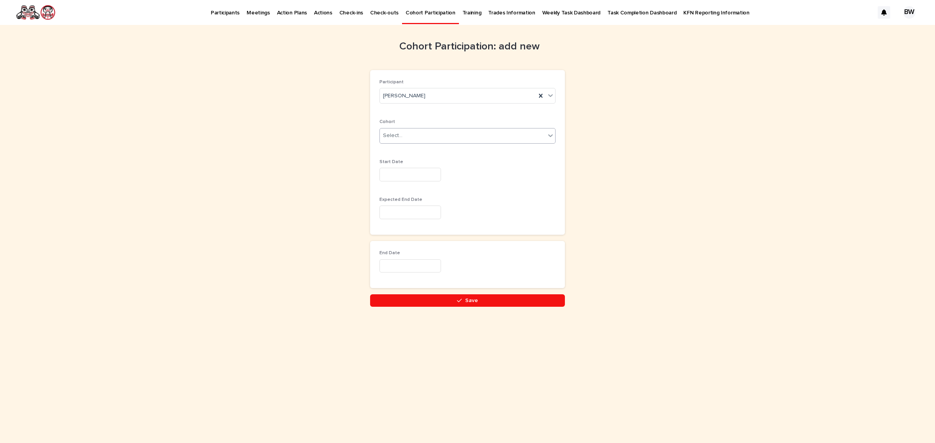
drag, startPoint x: 482, startPoint y: 144, endPoint x: 478, endPoint y: 143, distance: 4.4
click at [482, 143] on div "Cohort Select..." at bounding box center [467, 134] width 176 height 30
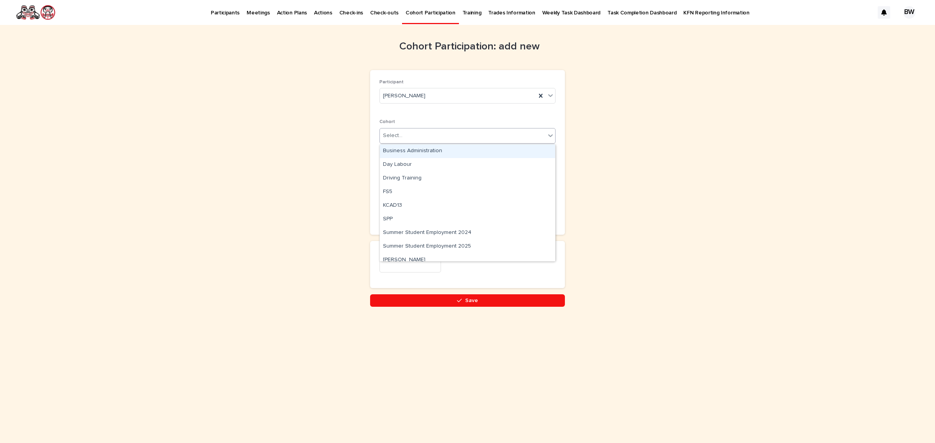
click at [466, 138] on div "Select..." at bounding box center [463, 135] width 166 height 13
click at [464, 152] on div "Business Administration" at bounding box center [467, 152] width 175 height 14
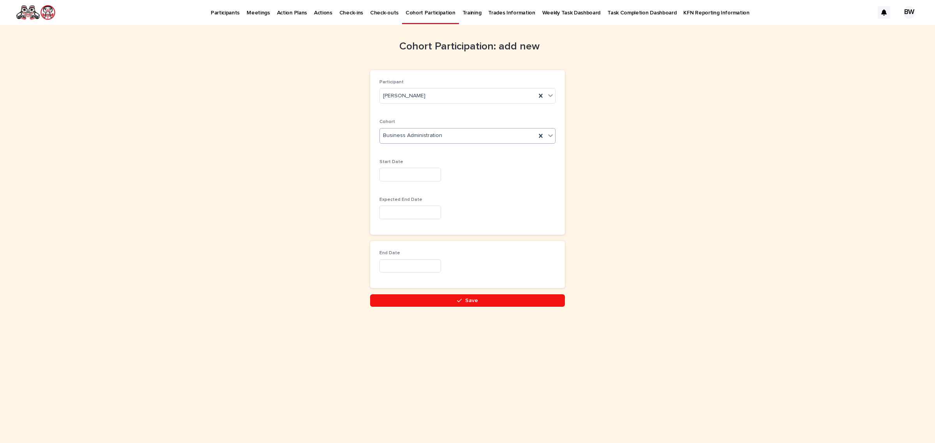
click at [429, 178] on input "text" at bounding box center [410, 175] width 62 height 14
click at [452, 54] on button "Next Month" at bounding box center [449, 54] width 12 height 12
click at [384, 97] on div "8" at bounding box center [384, 98] width 11 height 11
type input "********"
click at [457, 297] on button "Save" at bounding box center [467, 301] width 195 height 12
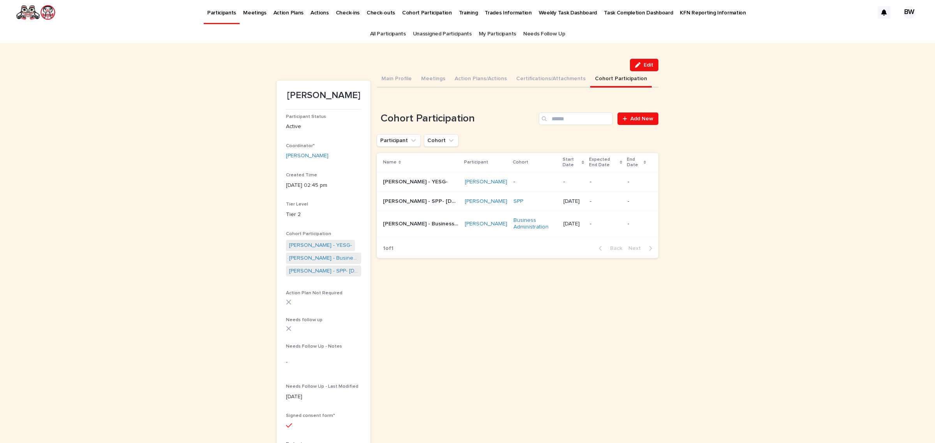
click at [530, 192] on td "-" at bounding box center [535, 181] width 50 height 19
click at [394, 74] on button "Main Profile" at bounding box center [397, 79] width 40 height 16
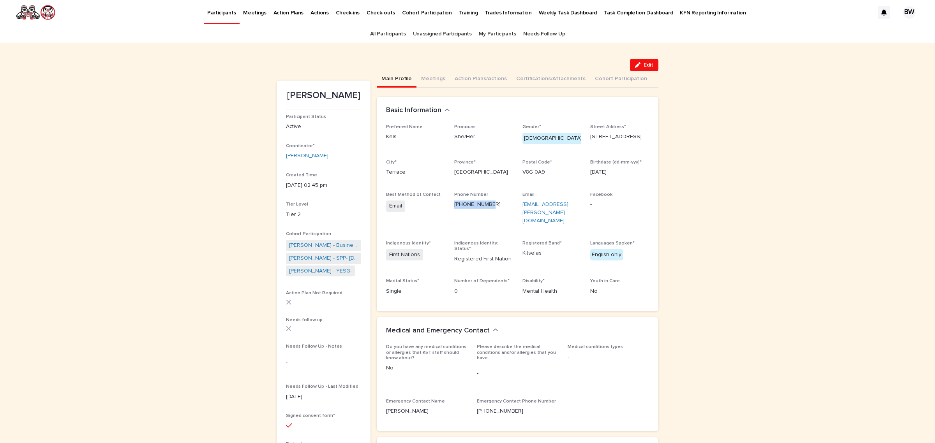
drag, startPoint x: 490, startPoint y: 205, endPoint x: 446, endPoint y: 213, distance: 44.4
click at [446, 213] on div "Preferred Name Kels Pronouns She/Her Gender* Female Street Address* 5528 Ketone…" at bounding box center [517, 213] width 263 height 178
copy link "[PHONE_NUMBER]"
drag, startPoint x: 574, startPoint y: 207, endPoint x: 523, endPoint y: 200, distance: 51.1
click at [517, 201] on div "Preferred Name Kels Pronouns She/Her Gender* Female Street Address* 5528 Ketone…" at bounding box center [517, 213] width 263 height 178
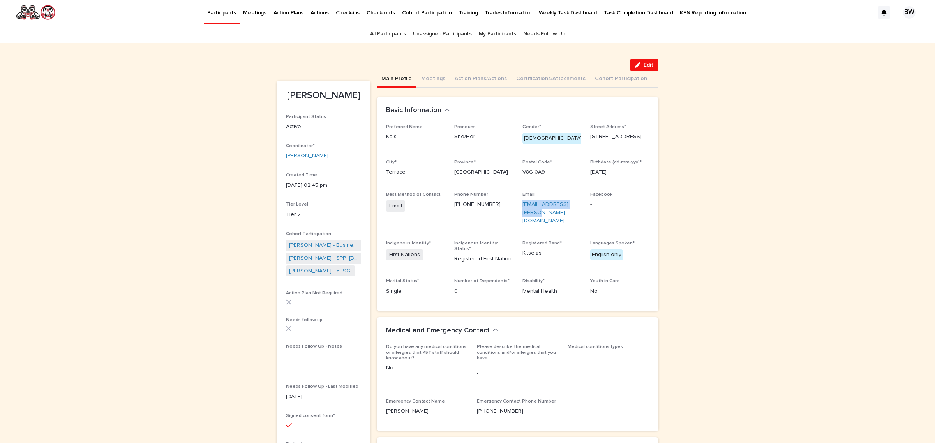
copy link "kelsey.bennett@k5t.ca"
click at [402, 34] on link "All Participants" at bounding box center [388, 34] width 36 height 18
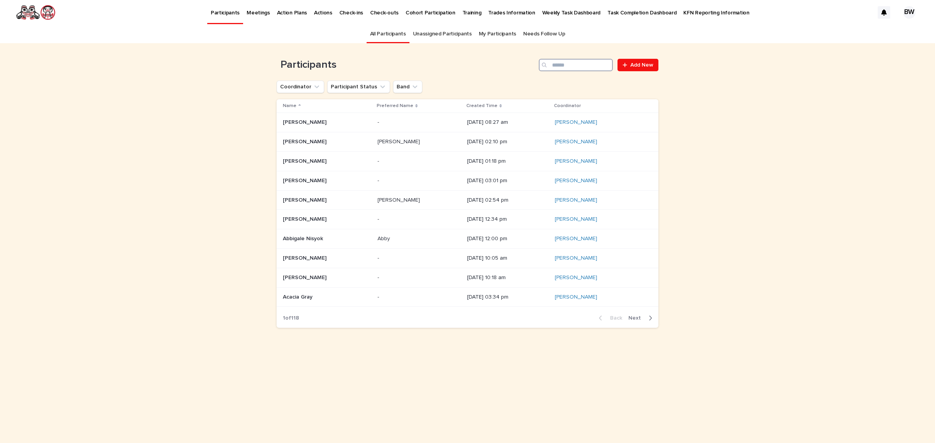
click at [600, 61] on input "Search" at bounding box center [576, 65] width 74 height 12
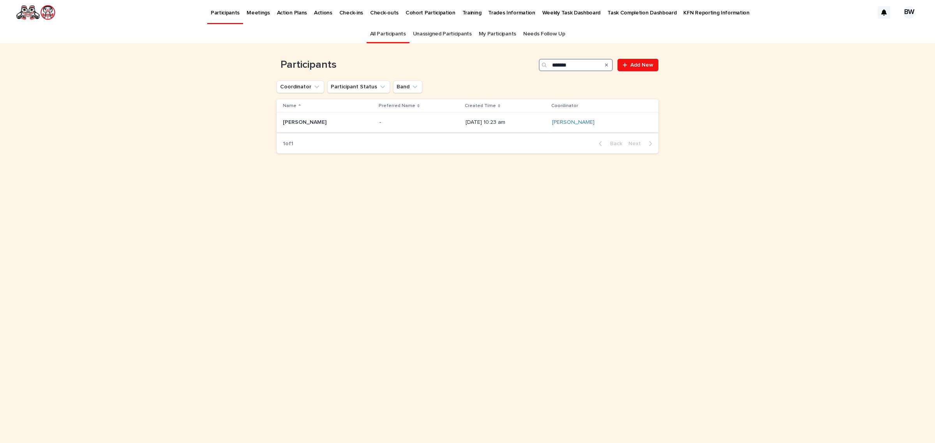
type input "*******"
click at [325, 118] on div "Lorna Bolton Lorna Bolton" at bounding box center [328, 122] width 90 height 13
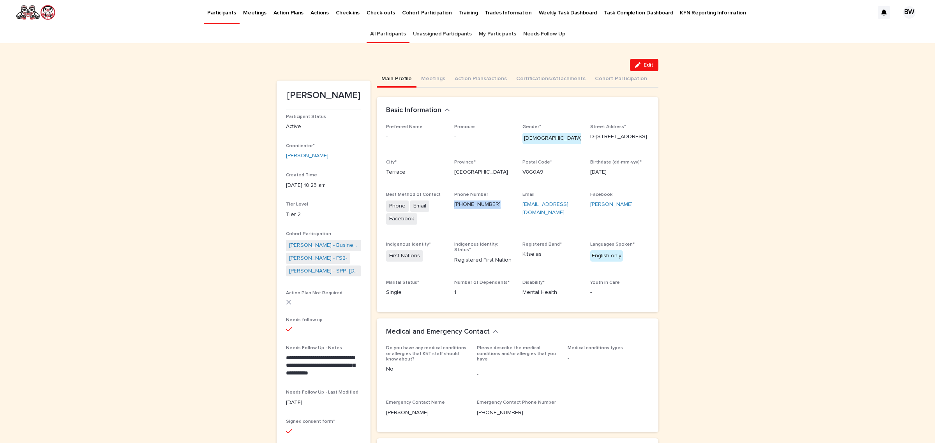
drag, startPoint x: 491, startPoint y: 206, endPoint x: 449, endPoint y: 201, distance: 42.1
click at [449, 201] on div "Preferred Name - Pronouns - Gender* Female Street Address* D-2323 Tsunyow ST Ci…" at bounding box center [517, 213] width 263 height 179
copy link "(250) 641-9199"
drag, startPoint x: 535, startPoint y: 215, endPoint x: 519, endPoint y: 207, distance: 17.3
click at [522, 207] on p "lornabolton22@gmail.com" at bounding box center [551, 209] width 59 height 16
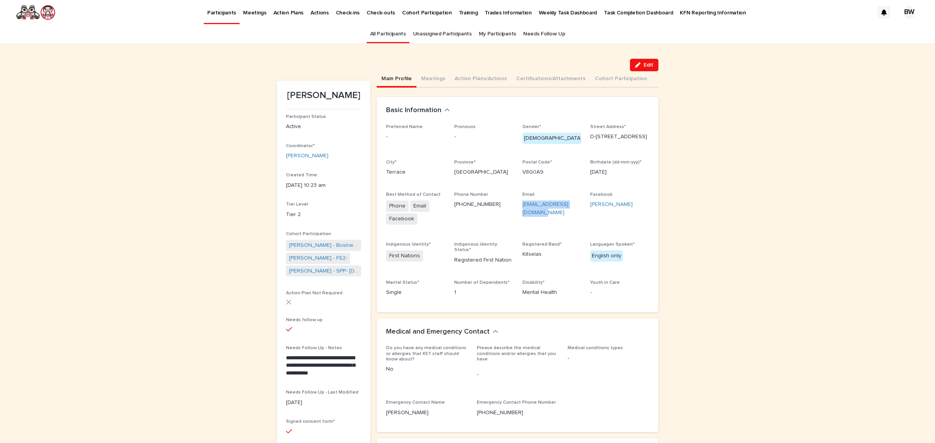
copy link "lornabolton22@gmail.com"
click at [402, 32] on link "All Participants" at bounding box center [388, 34] width 36 height 18
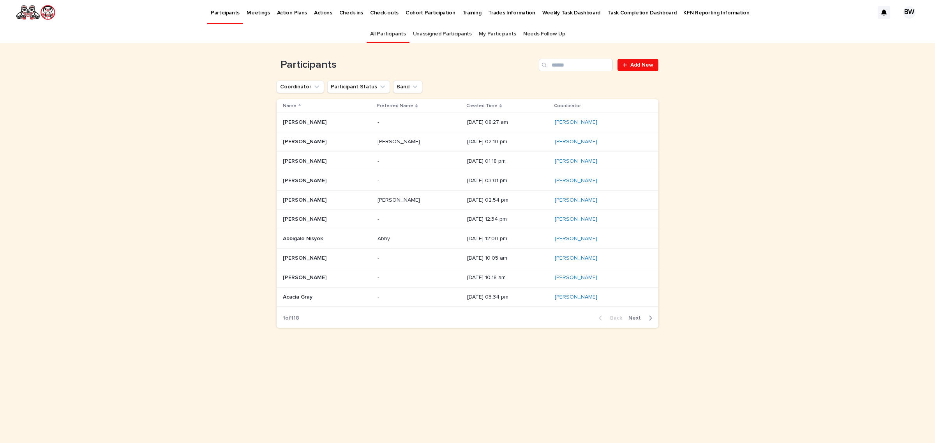
click at [227, 16] on p "Participants" at bounding box center [225, 8] width 29 height 16
click at [618, 13] on p "Task Completion Dashboard" at bounding box center [641, 8] width 69 height 16
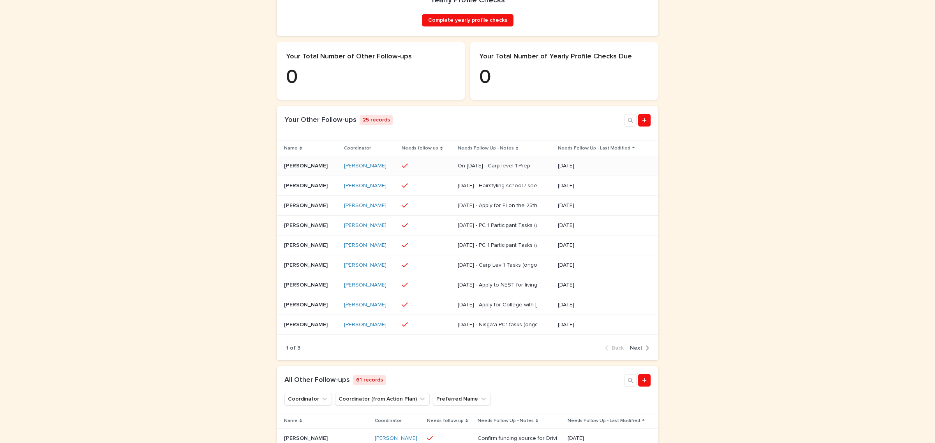
scroll to position [233, 0]
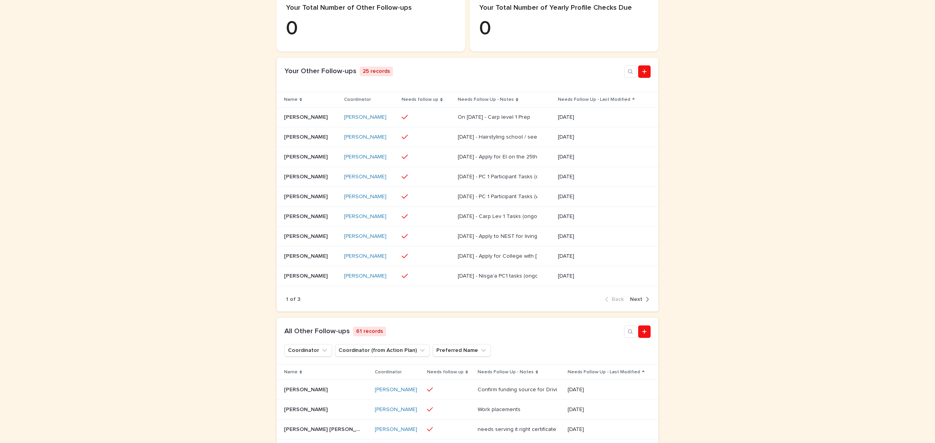
click at [631, 302] on span "Next" at bounding box center [636, 299] width 12 height 5
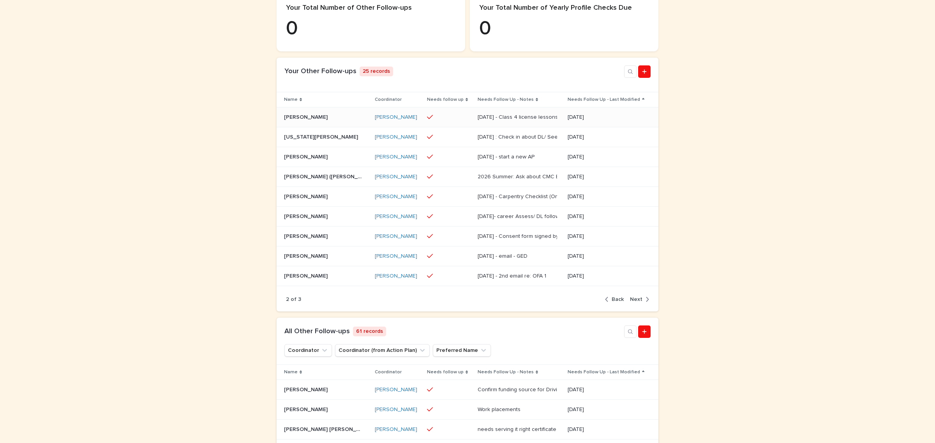
click at [495, 121] on div "Jul 16 - Class 4 license lessons - waiting for Robert B to be available" at bounding box center [517, 117] width 78 height 7
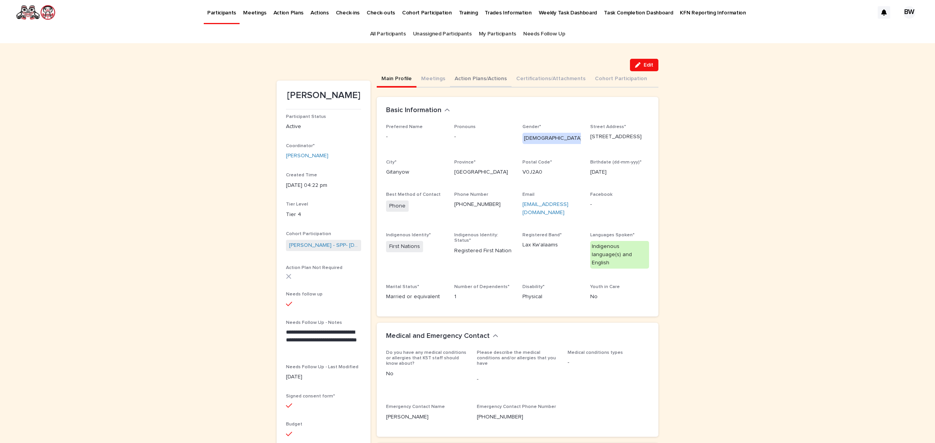
click at [491, 79] on button "Action Plans/Actions" at bounding box center [481, 79] width 62 height 16
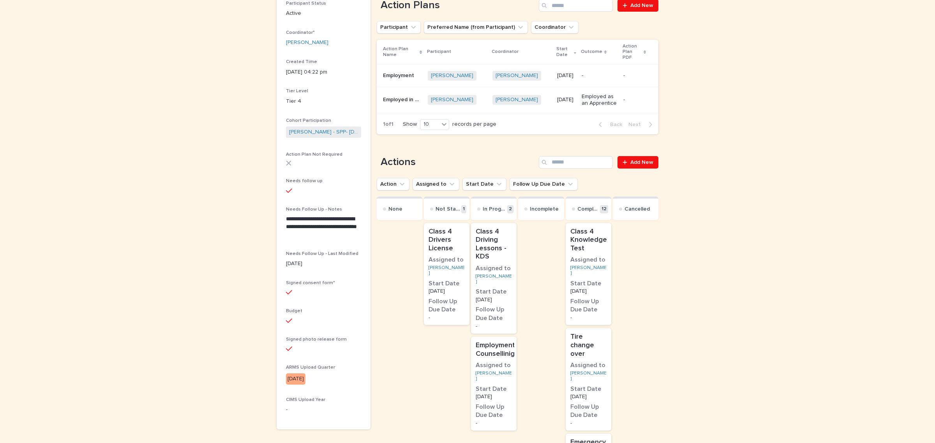
scroll to position [244, 0]
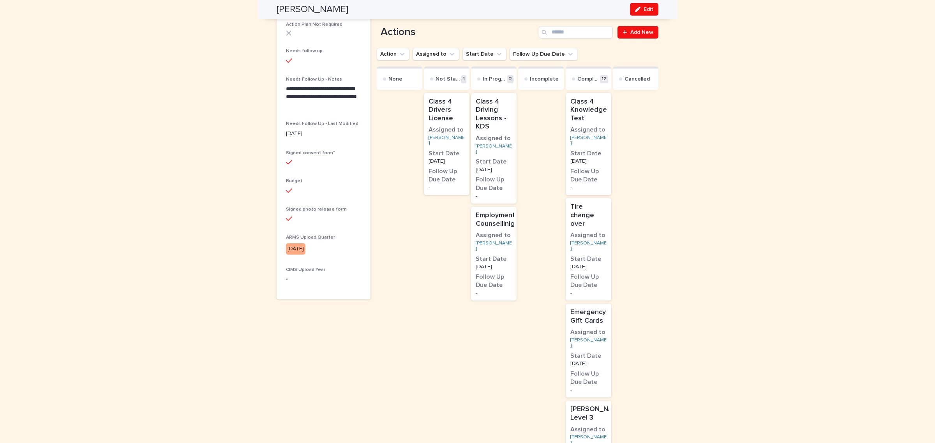
click at [443, 142] on div "Class 4 Drivers License Assigned to Thomas H White Start Date 2/10/2023 Follow …" at bounding box center [447, 144] width 46 height 102
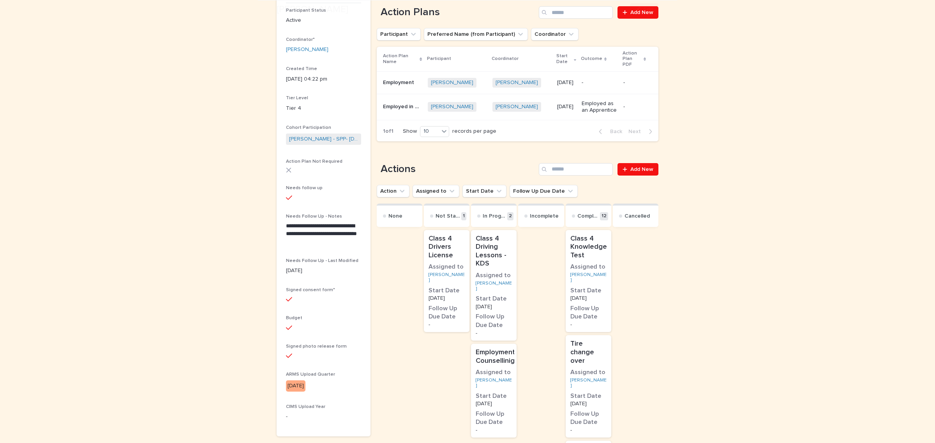
scroll to position [195, 0]
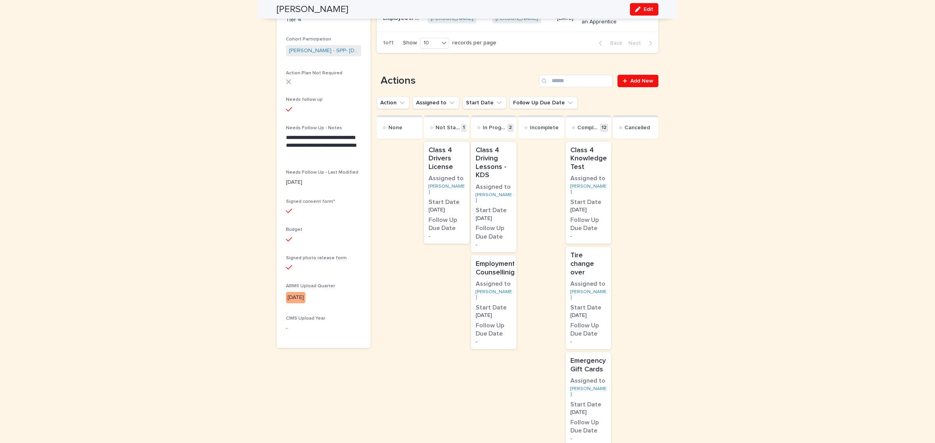
click at [499, 178] on p "Class 4 Driving Lessons - KDS" at bounding box center [494, 163] width 36 height 34
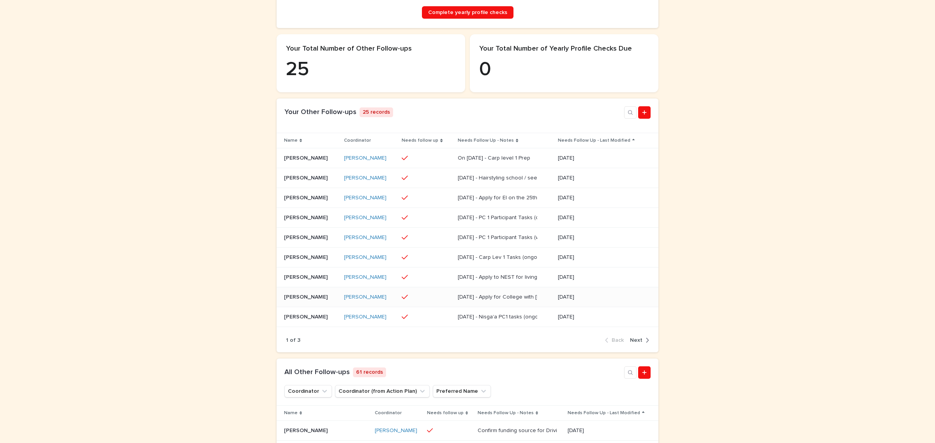
scroll to position [244, 0]
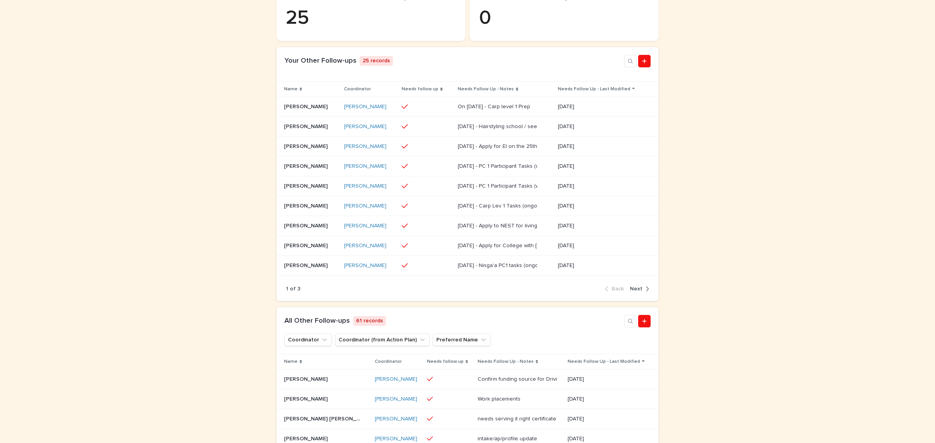
click at [630, 292] on span "Next" at bounding box center [636, 288] width 12 height 5
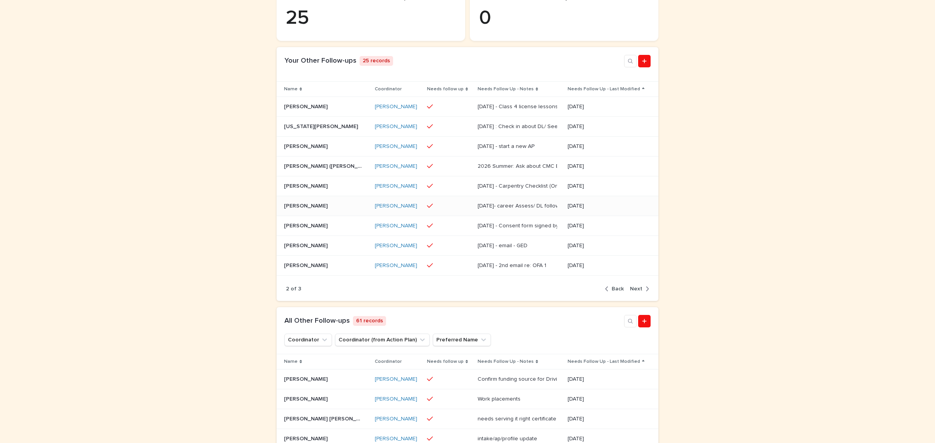
click at [429, 213] on div at bounding box center [449, 205] width 44 height 13
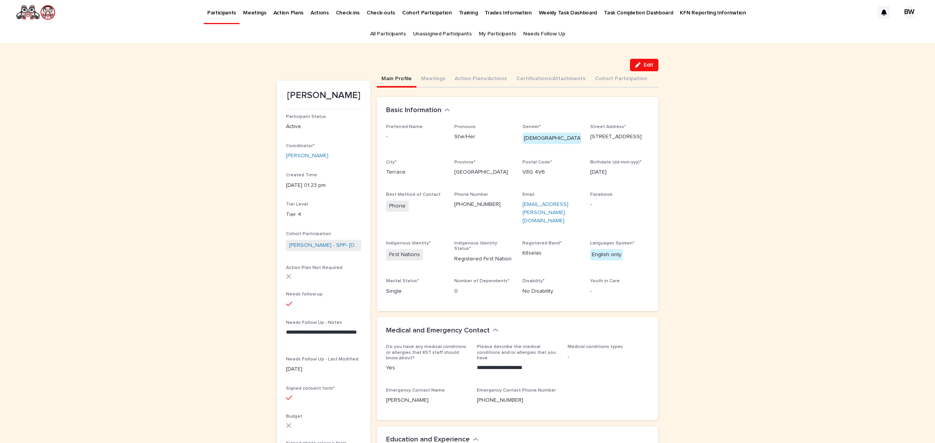
click at [475, 86] on button "Action Plans/Actions" at bounding box center [481, 79] width 62 height 16
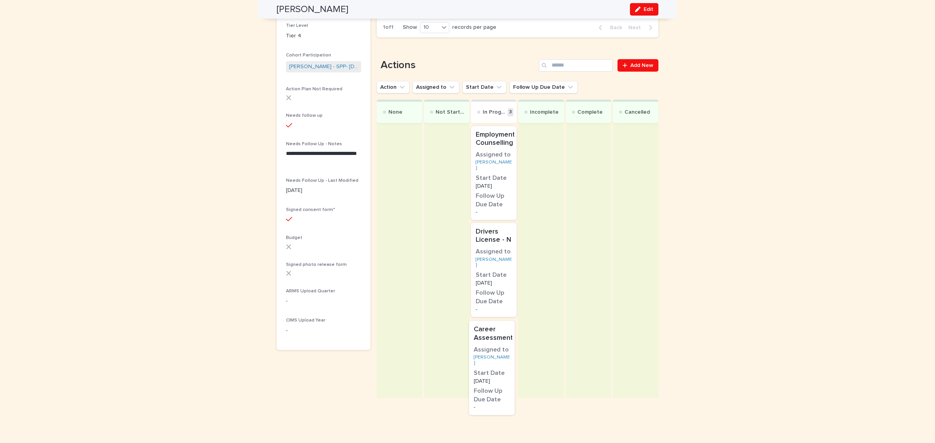
scroll to position [178, 0]
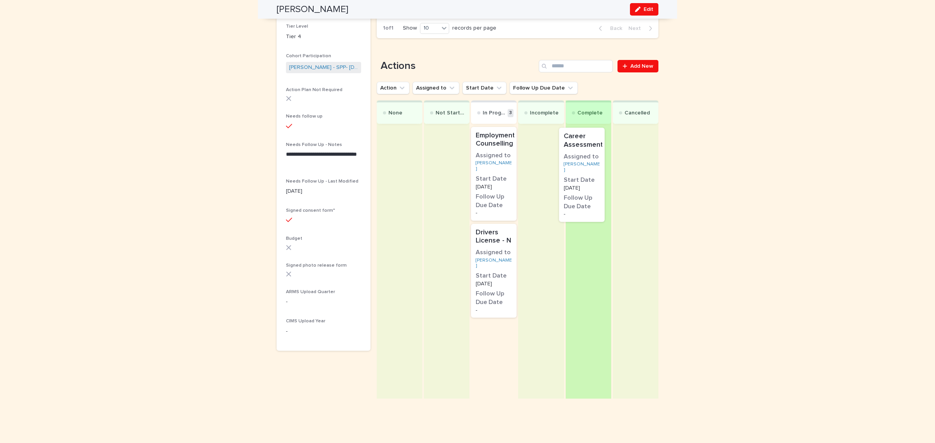
drag, startPoint x: 496, startPoint y: 330, endPoint x: 586, endPoint y: 136, distance: 213.2
click at [586, 136] on div "None Not Started In Progress 3 Employment Counselling Assigned to Destiny Guno-…" at bounding box center [518, 250] width 282 height 298
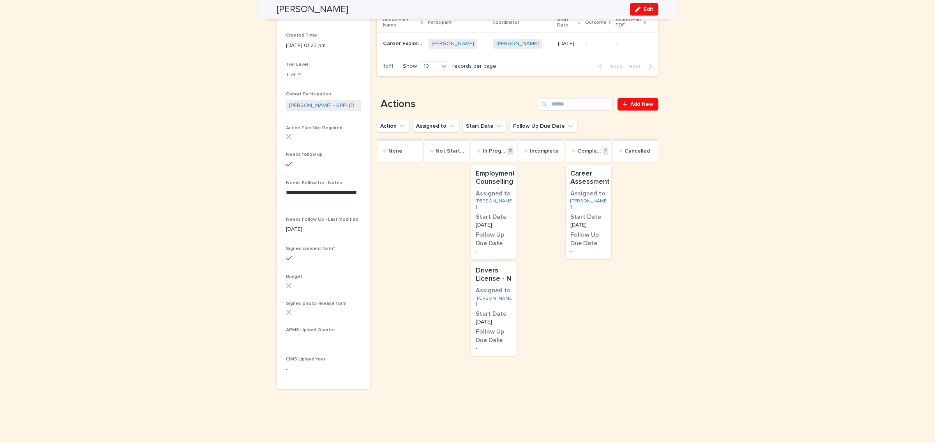
scroll to position [139, 0]
click at [497, 308] on div "Drivers License - N Assigned to Destiny Guno-McNeil Start Date 22/7/2025 Follow…" at bounding box center [494, 310] width 46 height 94
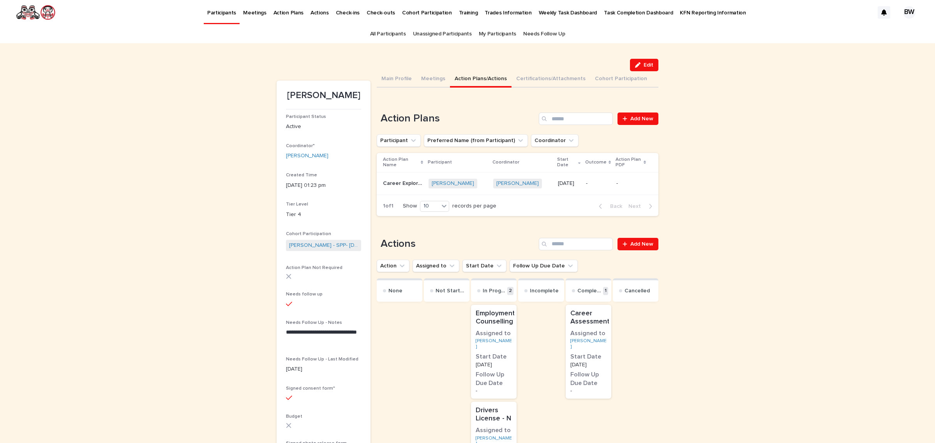
click at [488, 187] on td "Destiny Guno-McNeil + 0" at bounding box center [457, 183] width 65 height 23
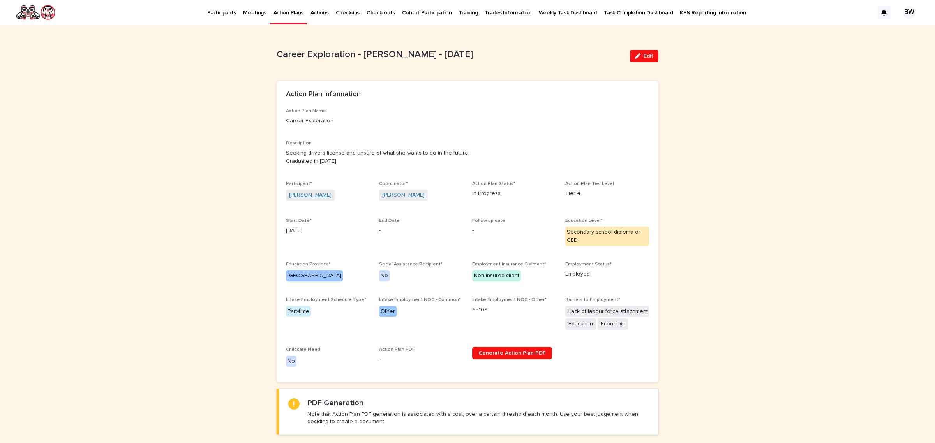
drag, startPoint x: 314, startPoint y: 201, endPoint x: 316, endPoint y: 197, distance: 4.4
click at [314, 201] on span "Destiny Guno-McNeil" at bounding box center [310, 195] width 49 height 11
click at [312, 197] on link "Destiny Guno-McNeil" at bounding box center [310, 195] width 42 height 8
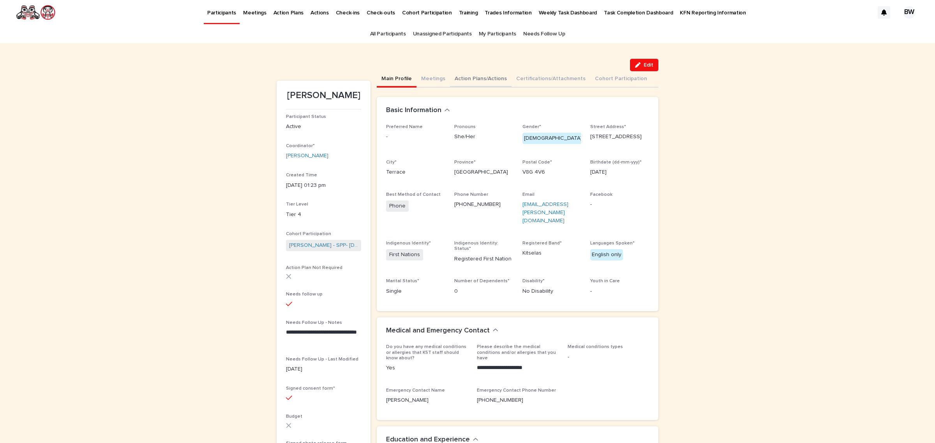
click at [455, 78] on button "Action Plans/Actions" at bounding box center [481, 79] width 62 height 16
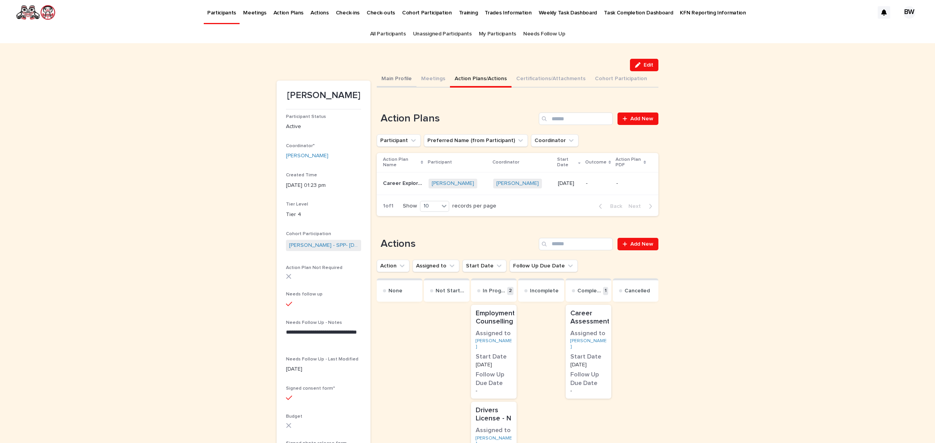
click at [399, 80] on button "Main Profile" at bounding box center [397, 79] width 40 height 16
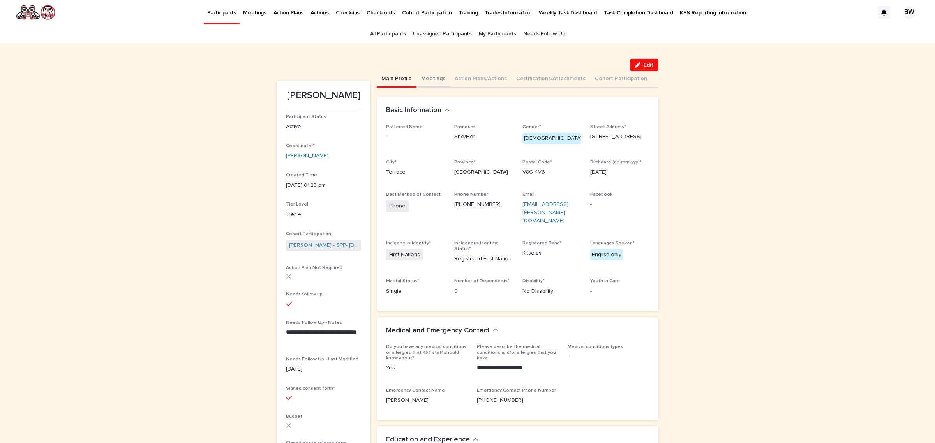
click at [418, 78] on button "Meetings" at bounding box center [433, 79] width 34 height 16
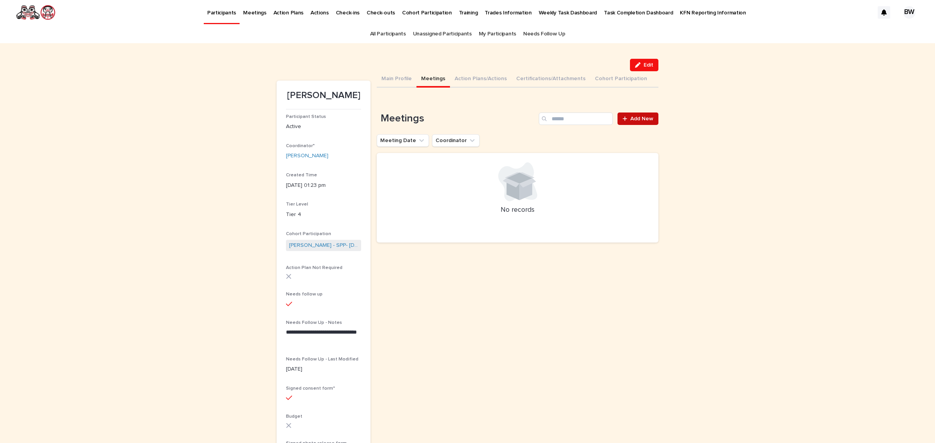
click at [646, 114] on link "Add New" at bounding box center [638, 119] width 41 height 12
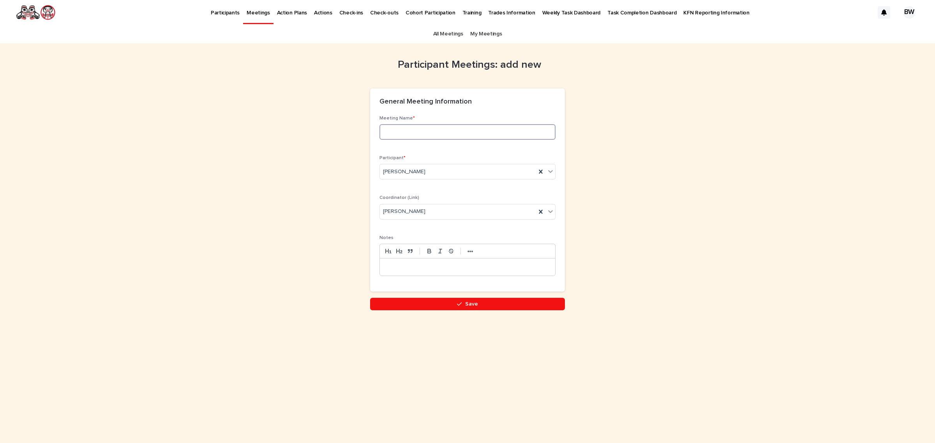
click at [473, 127] on input at bounding box center [467, 132] width 176 height 16
type input "**********"
drag, startPoint x: 461, startPoint y: 275, endPoint x: 457, endPoint y: 273, distance: 4.7
click at [461, 275] on div at bounding box center [467, 267] width 175 height 17
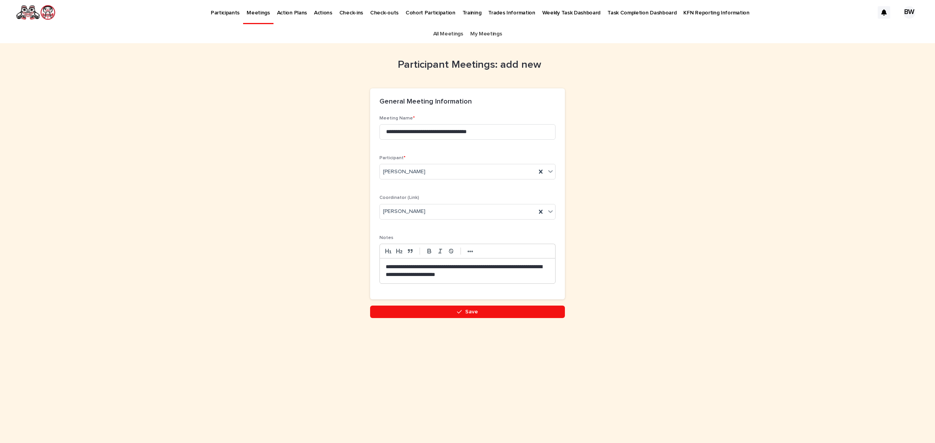
click at [469, 274] on p "**********" at bounding box center [468, 271] width 164 height 16
click at [470, 271] on p "**********" at bounding box center [468, 271] width 164 height 16
click at [502, 273] on p "**********" at bounding box center [468, 271] width 164 height 16
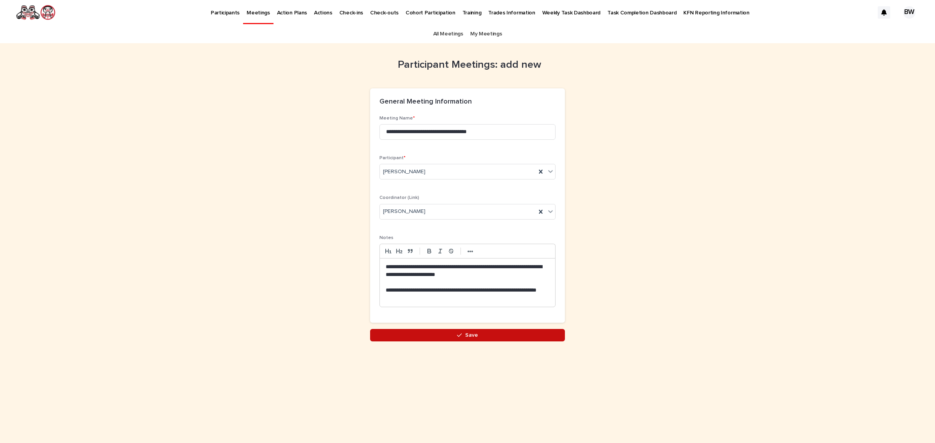
click at [496, 338] on button "Save" at bounding box center [467, 335] width 195 height 12
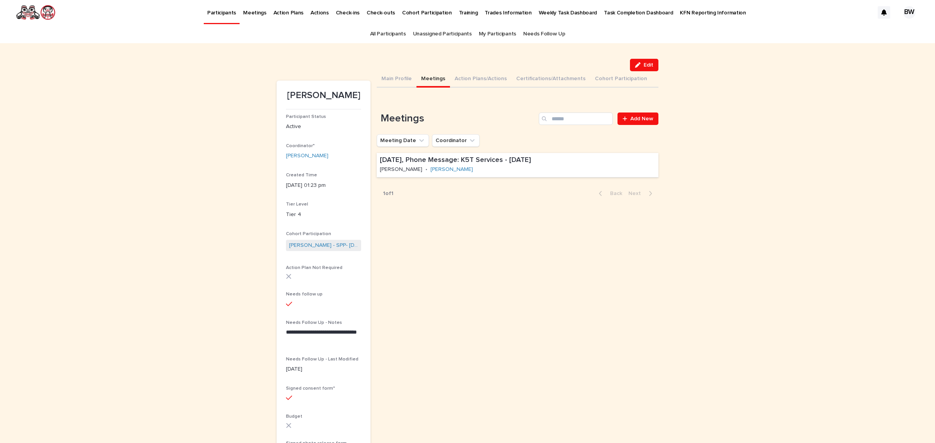
click at [651, 59] on button "Edit" at bounding box center [644, 65] width 28 height 12
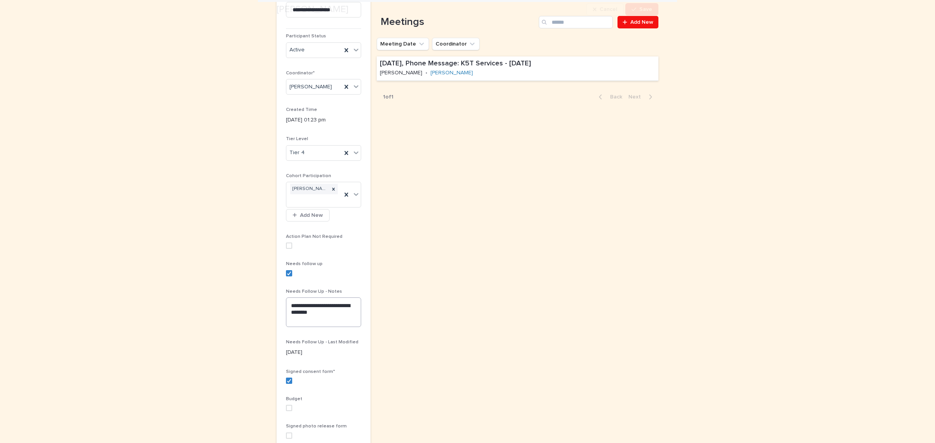
scroll to position [97, 0]
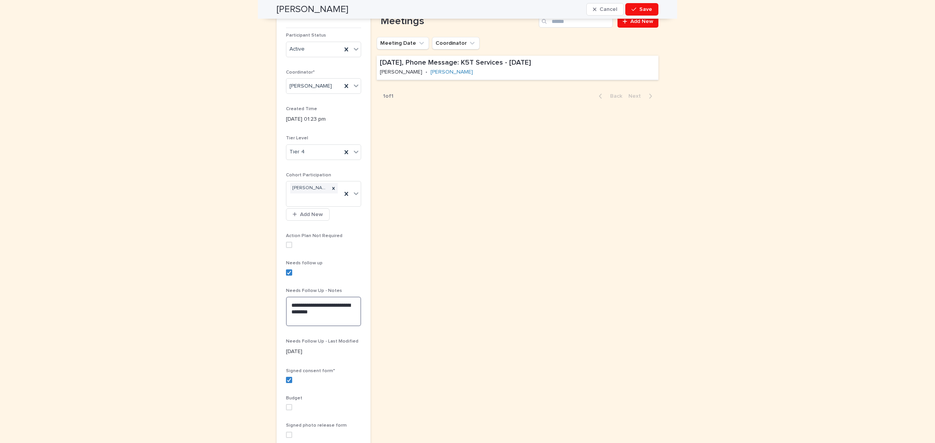
drag, startPoint x: 323, startPoint y: 317, endPoint x: 227, endPoint y: 304, distance: 96.7
click at [227, 304] on div "**********" at bounding box center [467, 256] width 935 height 621
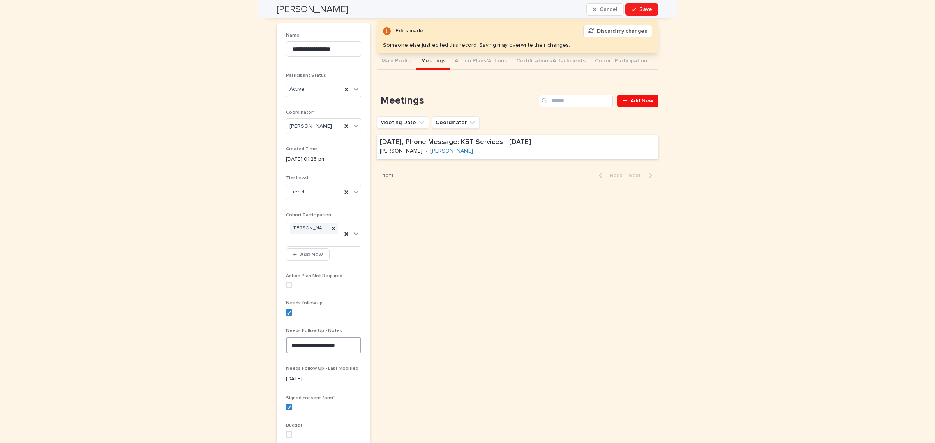
scroll to position [0, 0]
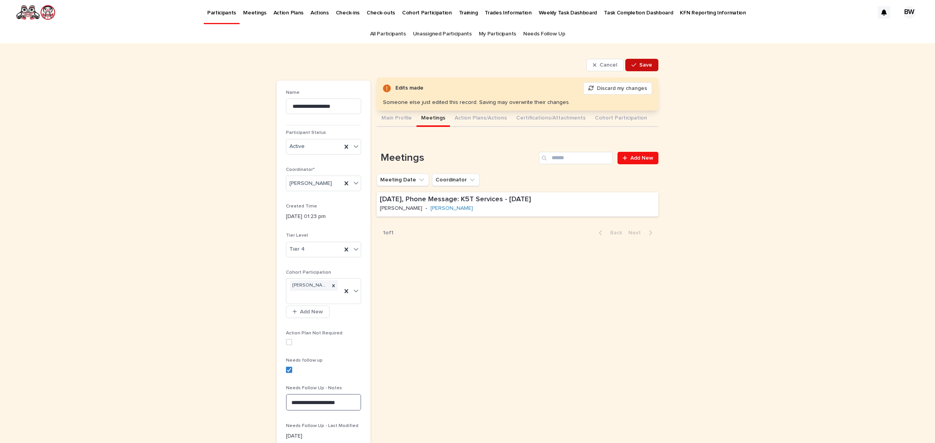
type textarea "**********"
click at [639, 65] on span "Save" at bounding box center [645, 64] width 13 height 5
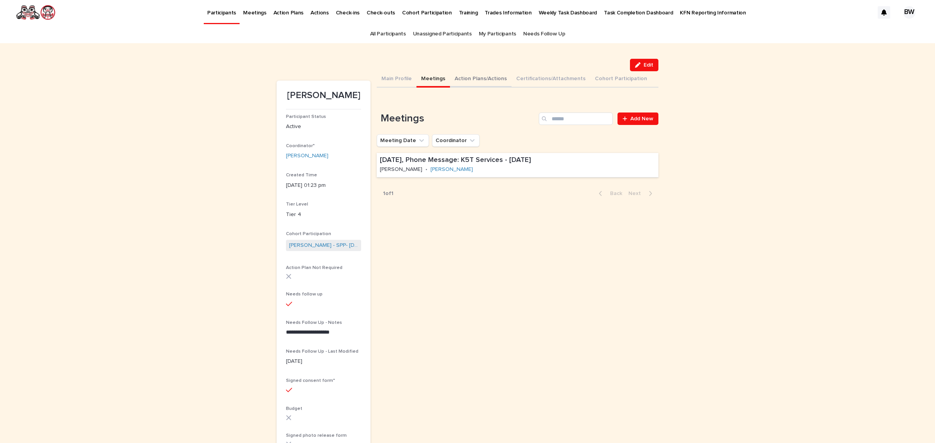
click at [473, 76] on button "Action Plans/Actions" at bounding box center [481, 79] width 62 height 16
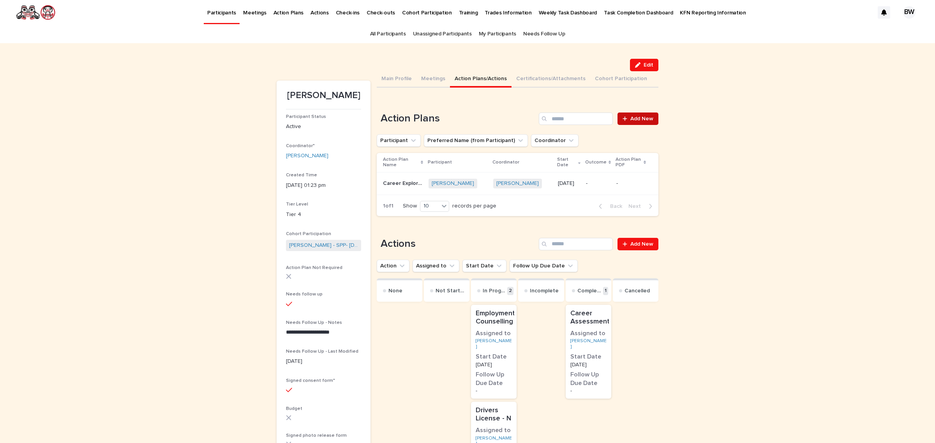
click at [630, 117] on span "Add New" at bounding box center [641, 118] width 23 height 5
click at [430, 80] on button "Meetings" at bounding box center [433, 79] width 34 height 16
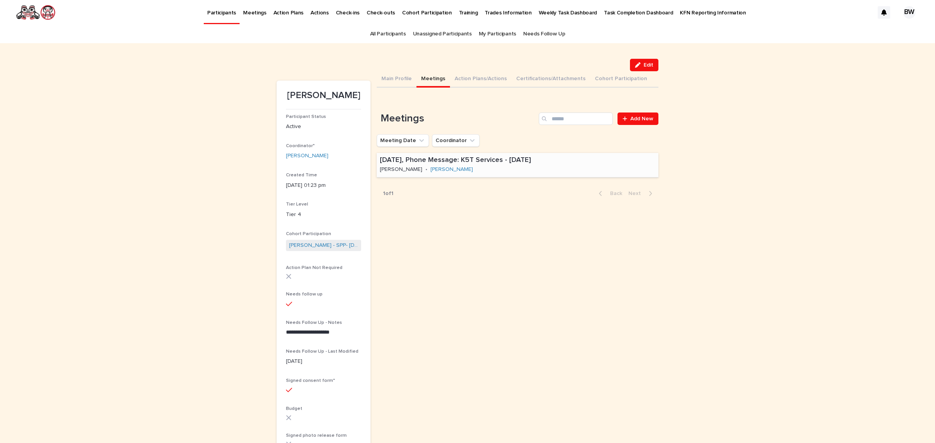
click at [612, 167] on div "Aug 22, 2025, Phone Message: K5T Services - Aug 23rd, 2025 Brigitte M Watts • D…" at bounding box center [502, 165] width 251 height 24
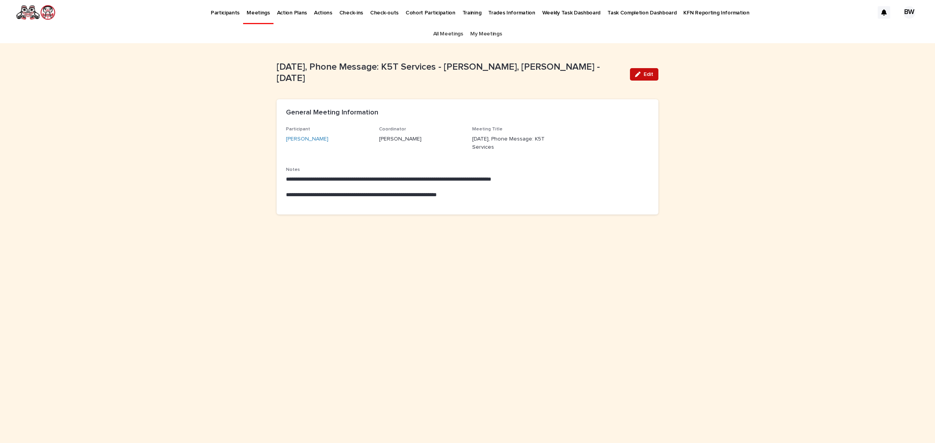
click at [646, 75] on span "Edit" at bounding box center [649, 74] width 10 height 5
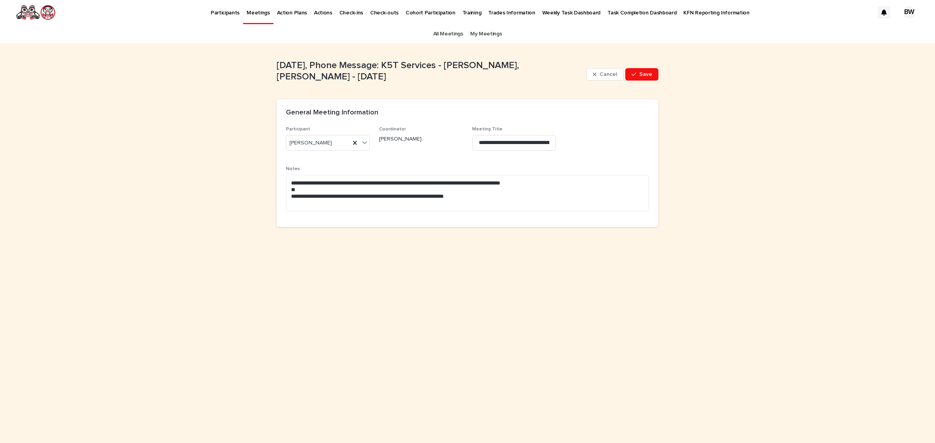
click at [363, 65] on p "Aug 22, 2025, Phone Message: K5T Services - Destiny Guno-McNeil, Brigitte M Wat…" at bounding box center [430, 71] width 307 height 23
click at [531, 140] on input "**********" at bounding box center [514, 143] width 84 height 16
type input "**********"
click at [643, 68] on button "Save" at bounding box center [641, 74] width 33 height 12
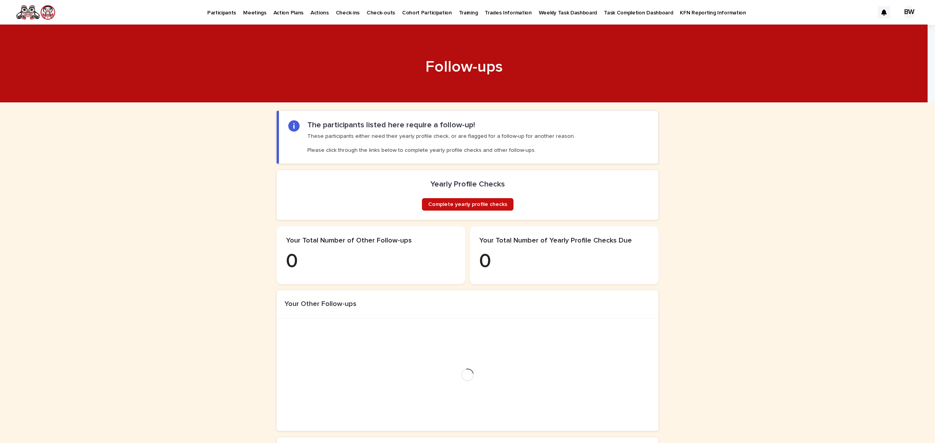
click at [473, 207] on span "Complete yearly profile checks" at bounding box center [467, 204] width 79 height 5
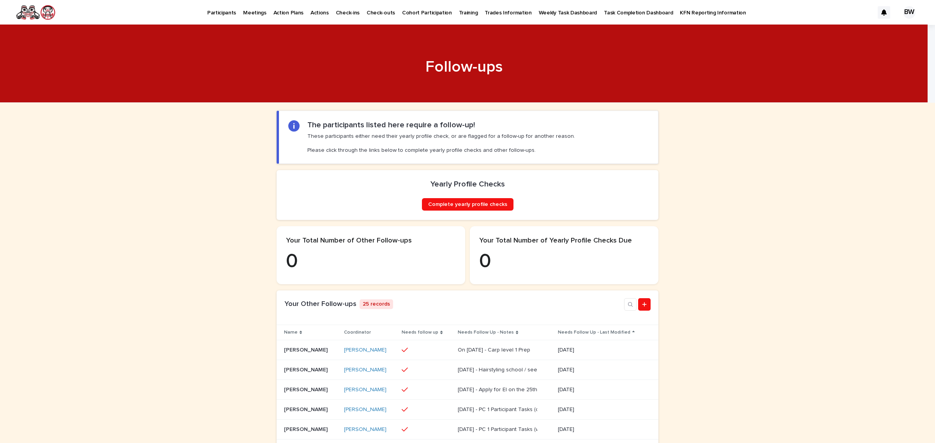
click at [231, 12] on p "Participants" at bounding box center [221, 8] width 29 height 16
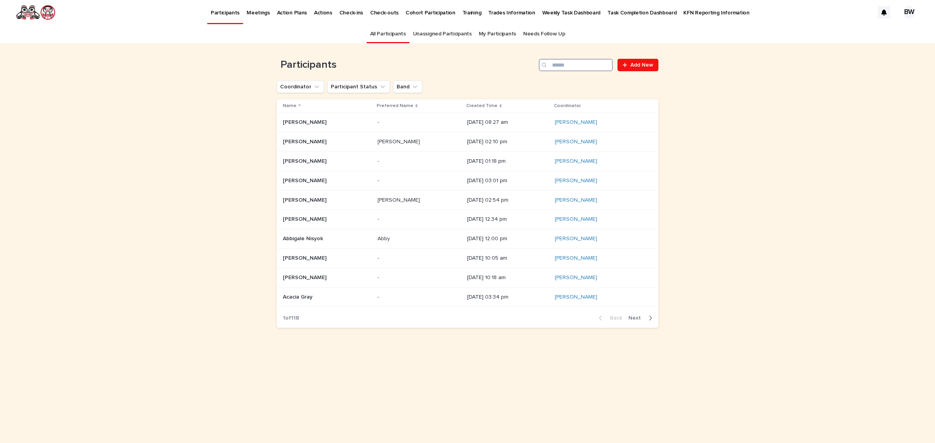
click at [585, 61] on input "Search" at bounding box center [576, 65] width 74 height 12
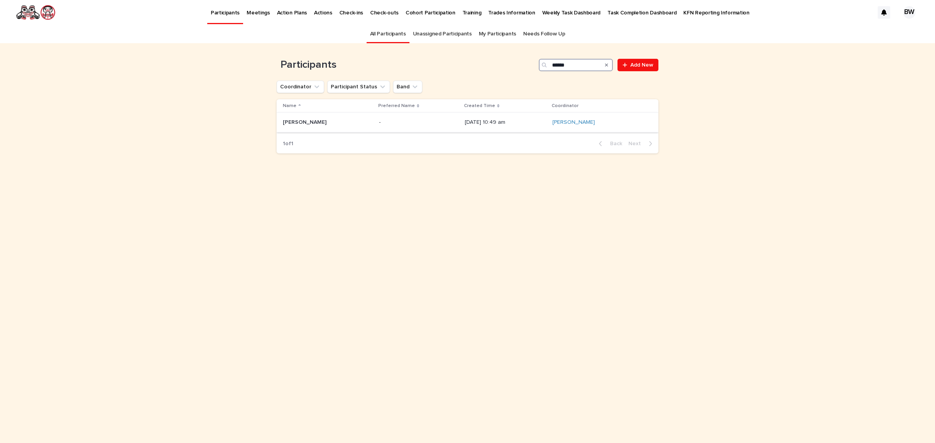
type input "******"
click at [320, 123] on p at bounding box center [328, 122] width 90 height 7
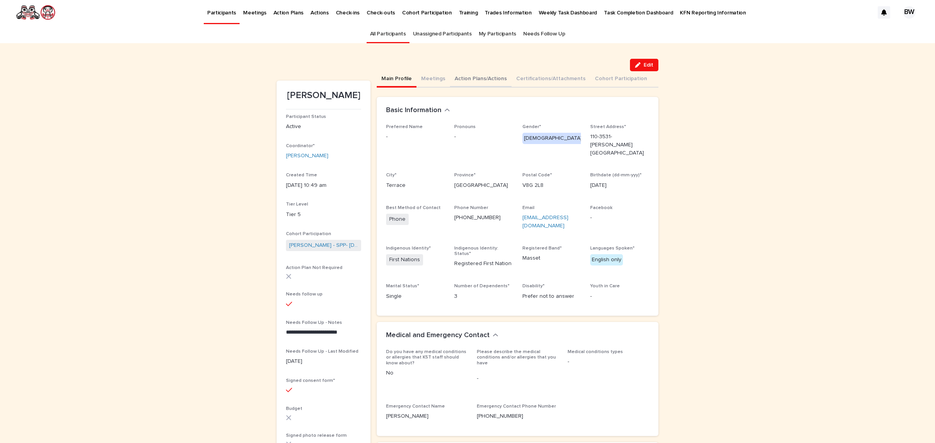
click at [476, 76] on button "Action Plans/Actions" at bounding box center [481, 79] width 62 height 16
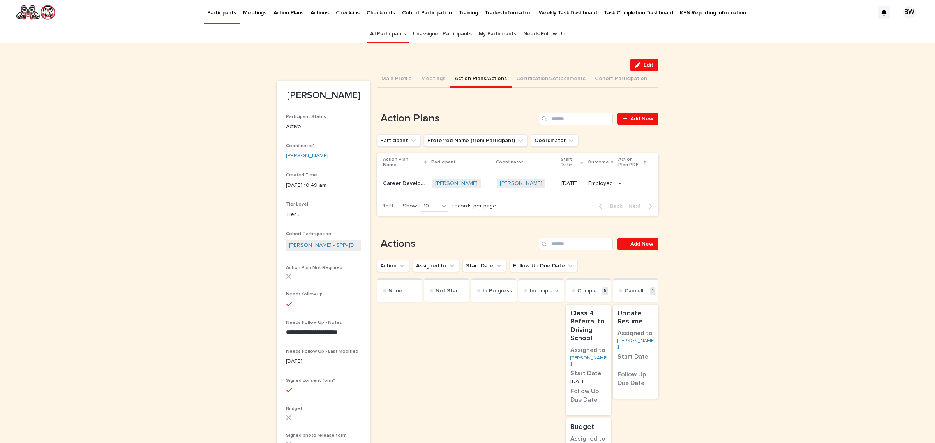
click at [511, 176] on div "[PERSON_NAME] + 0" at bounding box center [526, 184] width 58 height 16
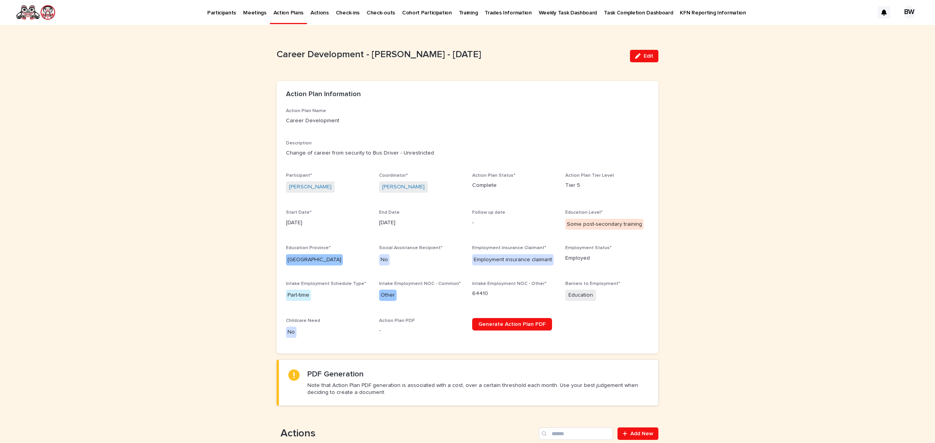
click at [214, 14] on p "Participants" at bounding box center [221, 8] width 29 height 16
